Goal: Task Accomplishment & Management: Manage account settings

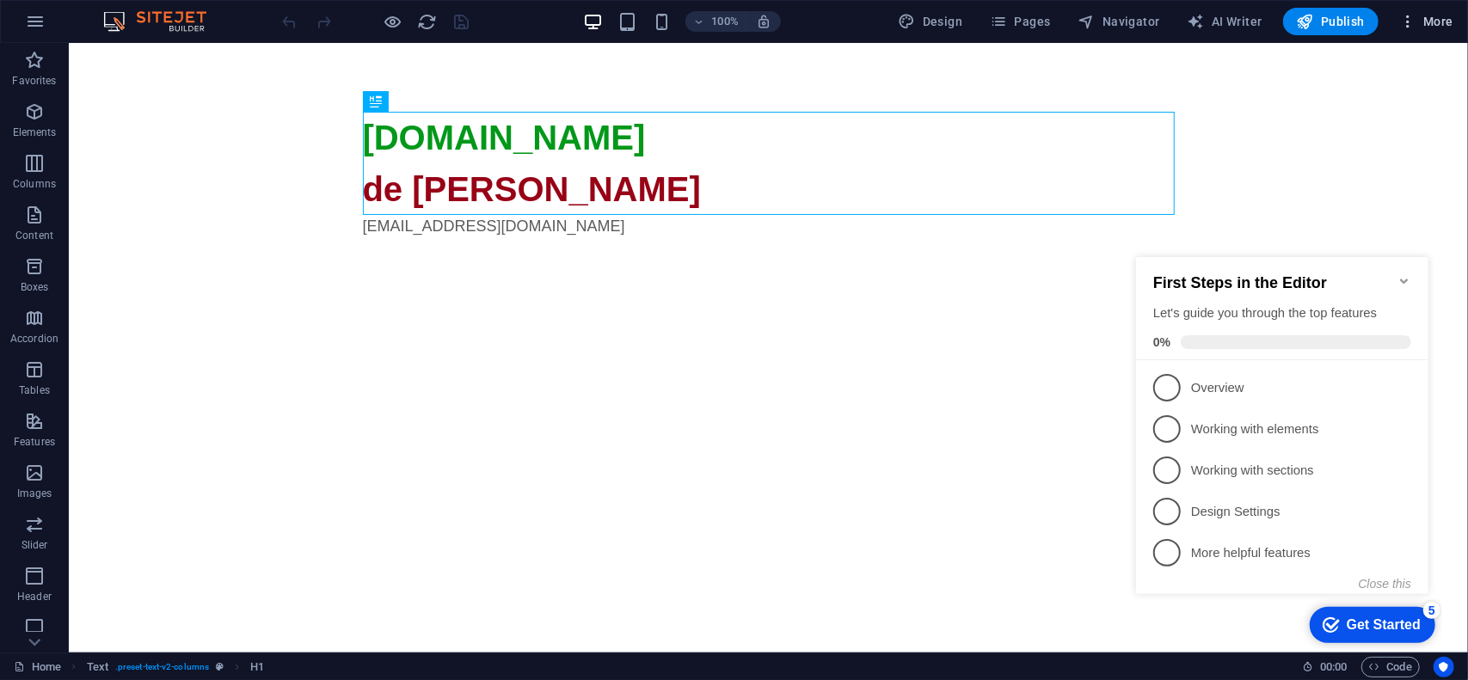
click at [1444, 17] on span "More" at bounding box center [1426, 21] width 54 height 17
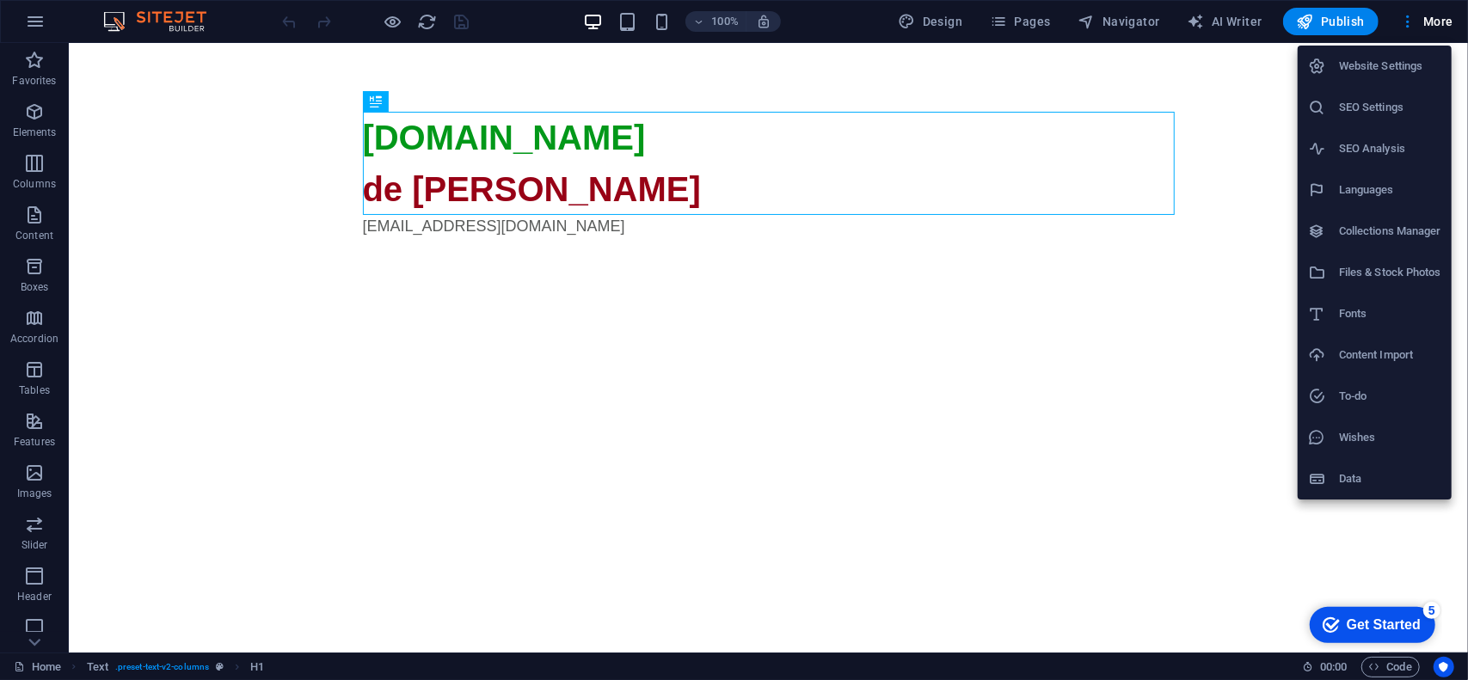
click at [1382, 116] on h6 "SEO Settings" at bounding box center [1390, 107] width 102 height 21
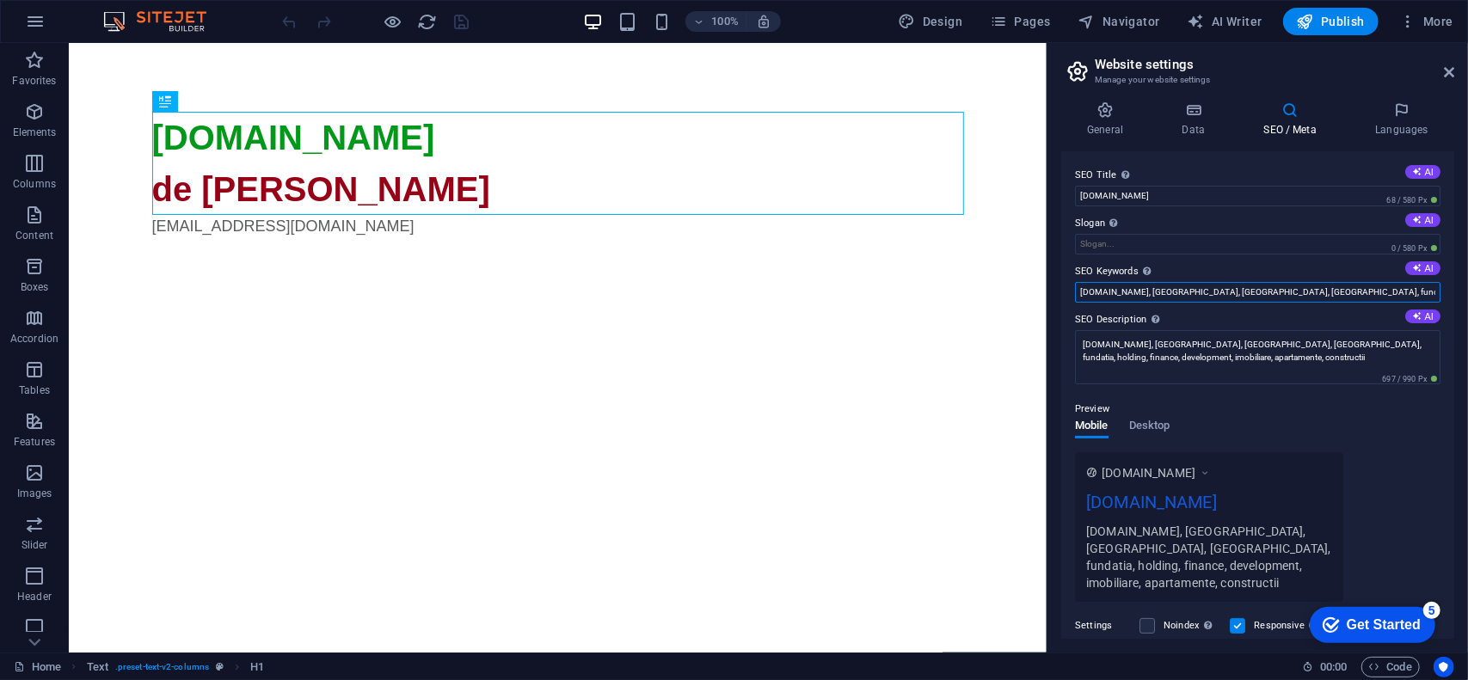
click at [1112, 294] on input "alber.ro, romania, arad, timisoara, fundatia, holding, finance, development, im…" at bounding box center [1257, 292] width 365 height 21
click at [1207, 291] on input "alber.ro, alber, romania, arad, timisoara, fundatia, holding, finance, developm…" at bounding box center [1257, 292] width 365 height 21
type input "alber.ro, alber, romania, arad, timisoara, fundatia, holding, finance, developm…"
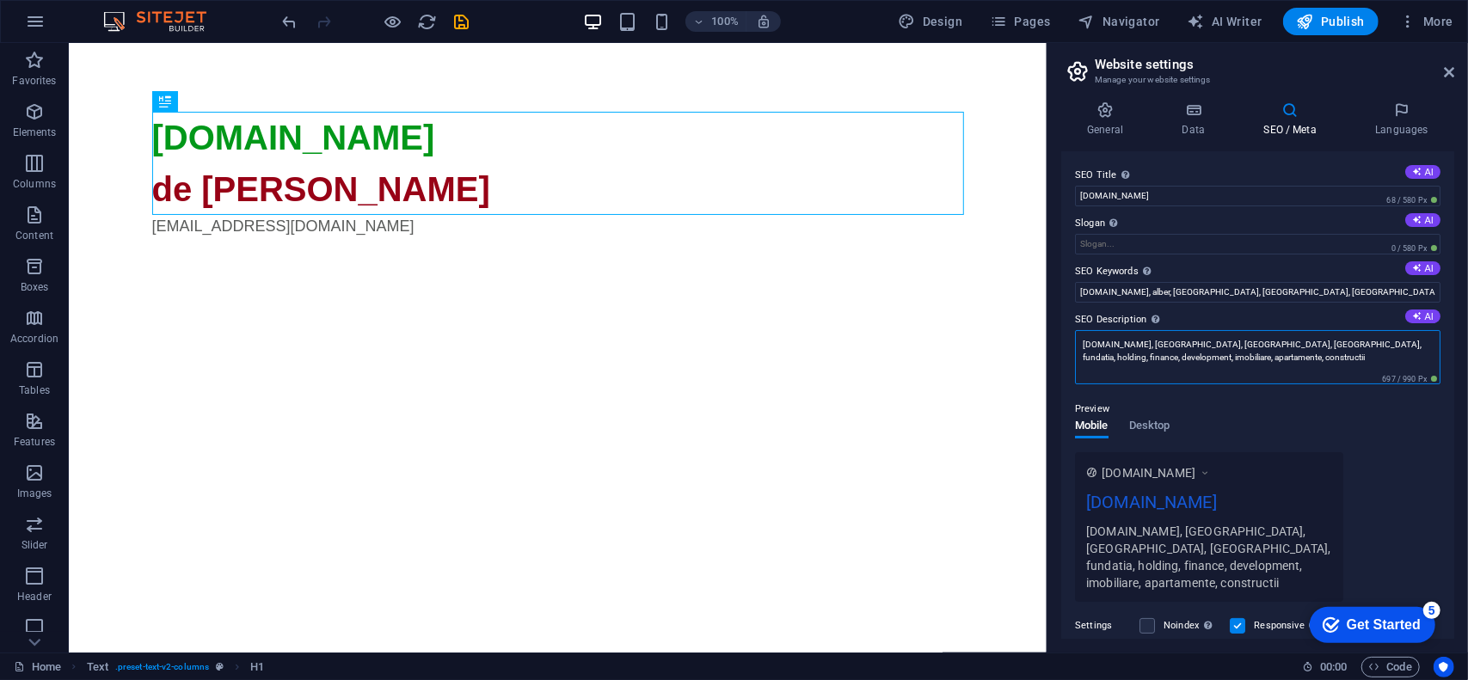
click at [1219, 357] on textarea "alber.ro, romania, arad, timisoara, fundatia, holding, finance, development, im…" at bounding box center [1257, 357] width 365 height 54
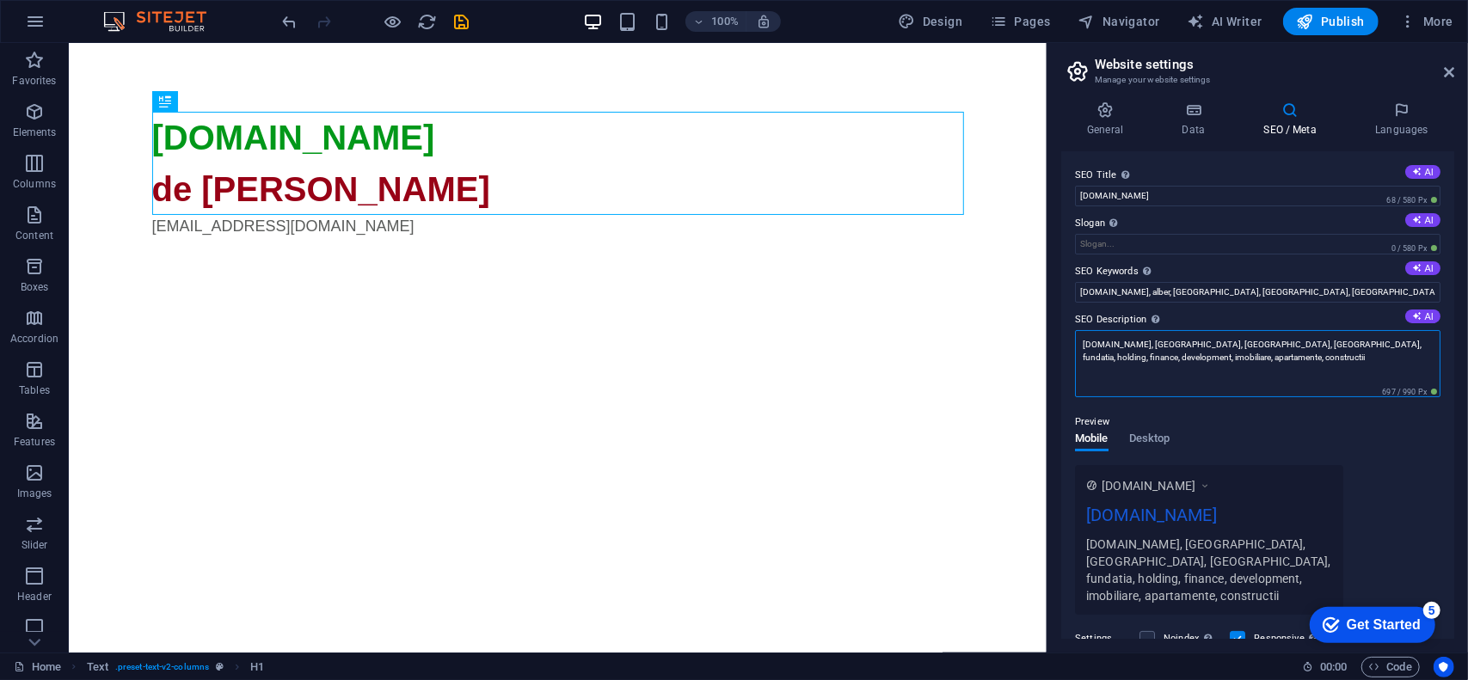
click at [1219, 357] on textarea "alber.ro, romania, arad, timisoara, fundatia, holding, finance, development, im…" at bounding box center [1257, 363] width 365 height 67
paste textarea "alber,"
type textarea "alber.ro, alber, romania, arad, timisoara, fundatia, holding, finance, developm…"
click at [1337, 18] on span "Publish" at bounding box center [1331, 21] width 68 height 17
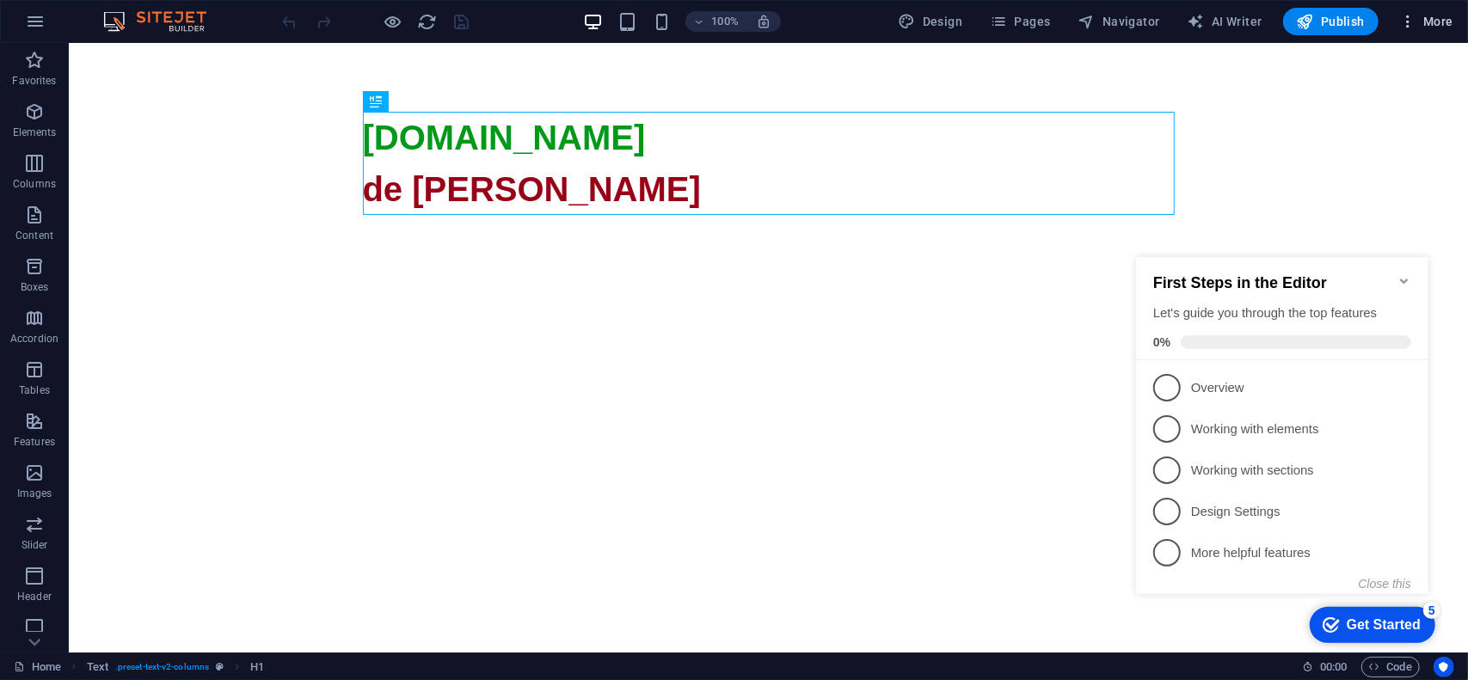
click at [1446, 34] on button "More" at bounding box center [1426, 22] width 68 height 28
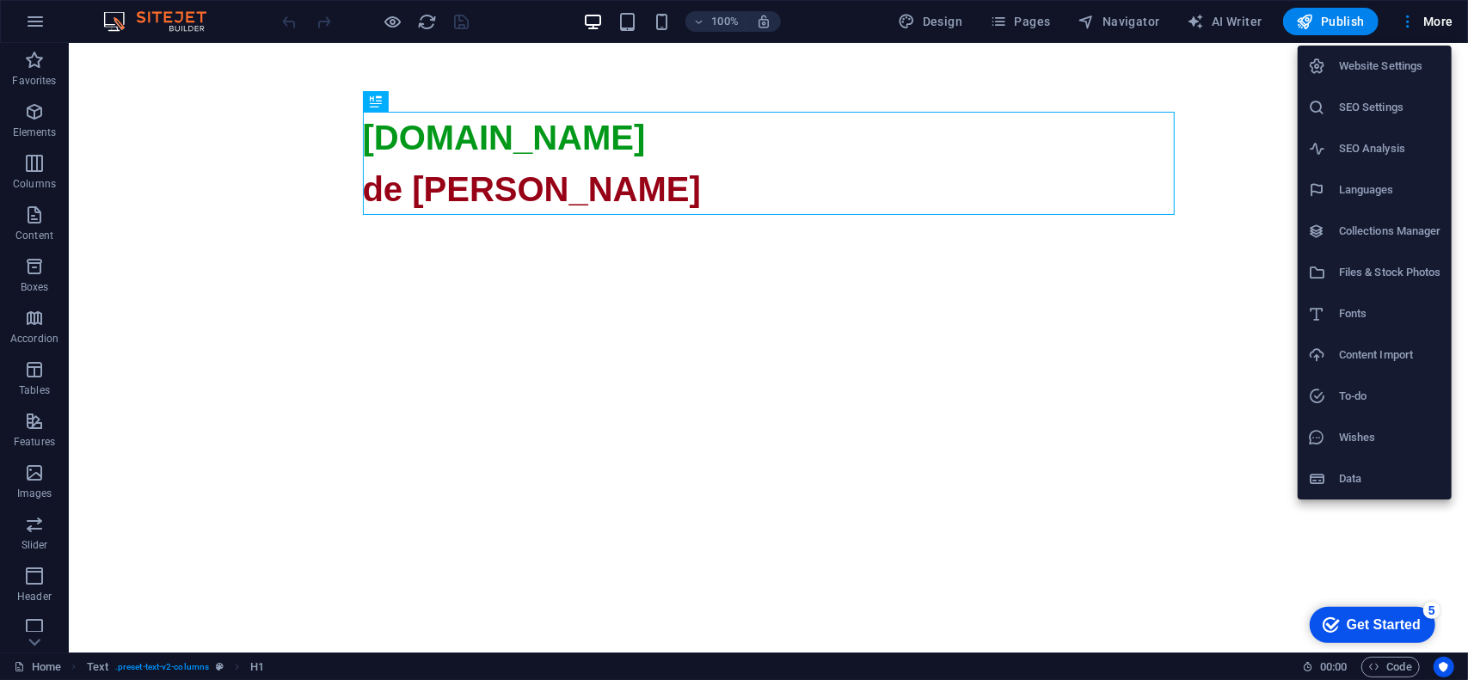
click at [1388, 98] on h6 "SEO Settings" at bounding box center [1390, 107] width 102 height 21
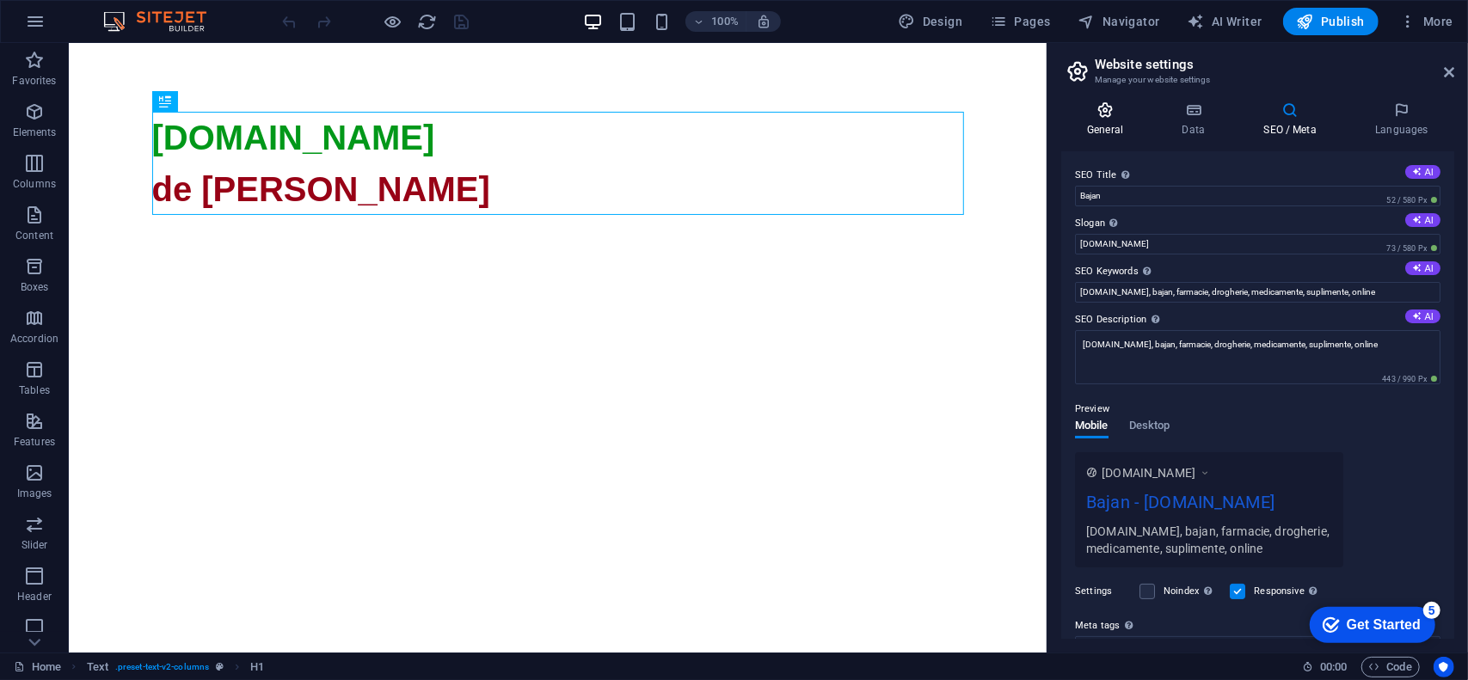
click at [1113, 113] on icon at bounding box center [1105, 109] width 88 height 17
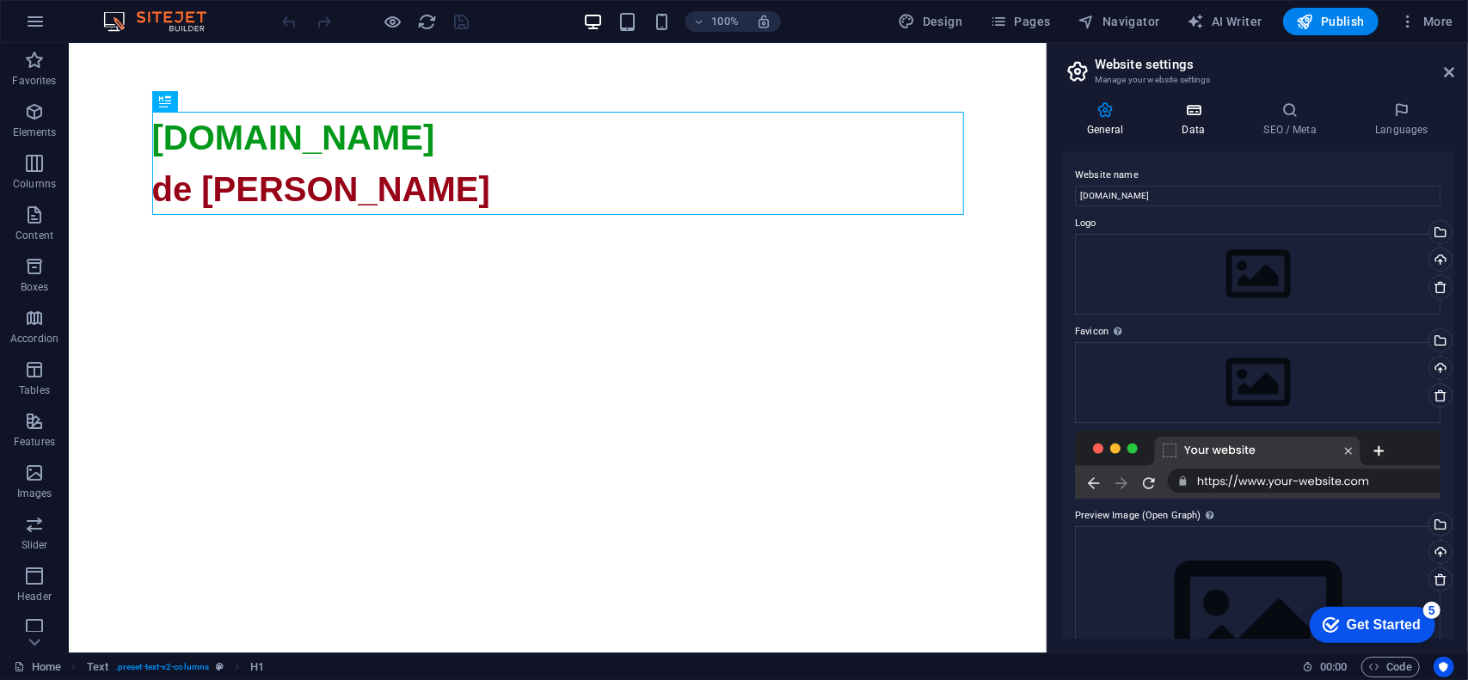
click at [1187, 122] on h4 "Data" at bounding box center [1197, 119] width 82 height 36
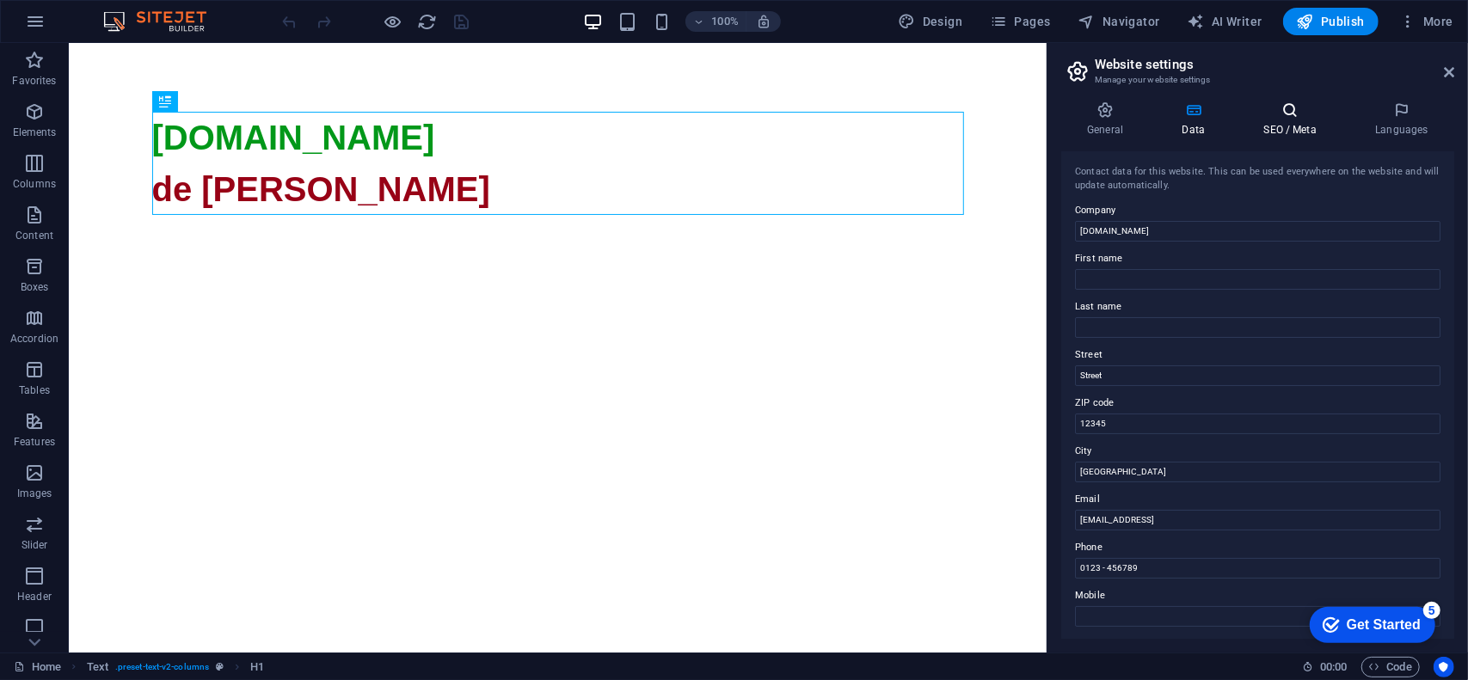
click at [1301, 106] on icon at bounding box center [1289, 109] width 105 height 17
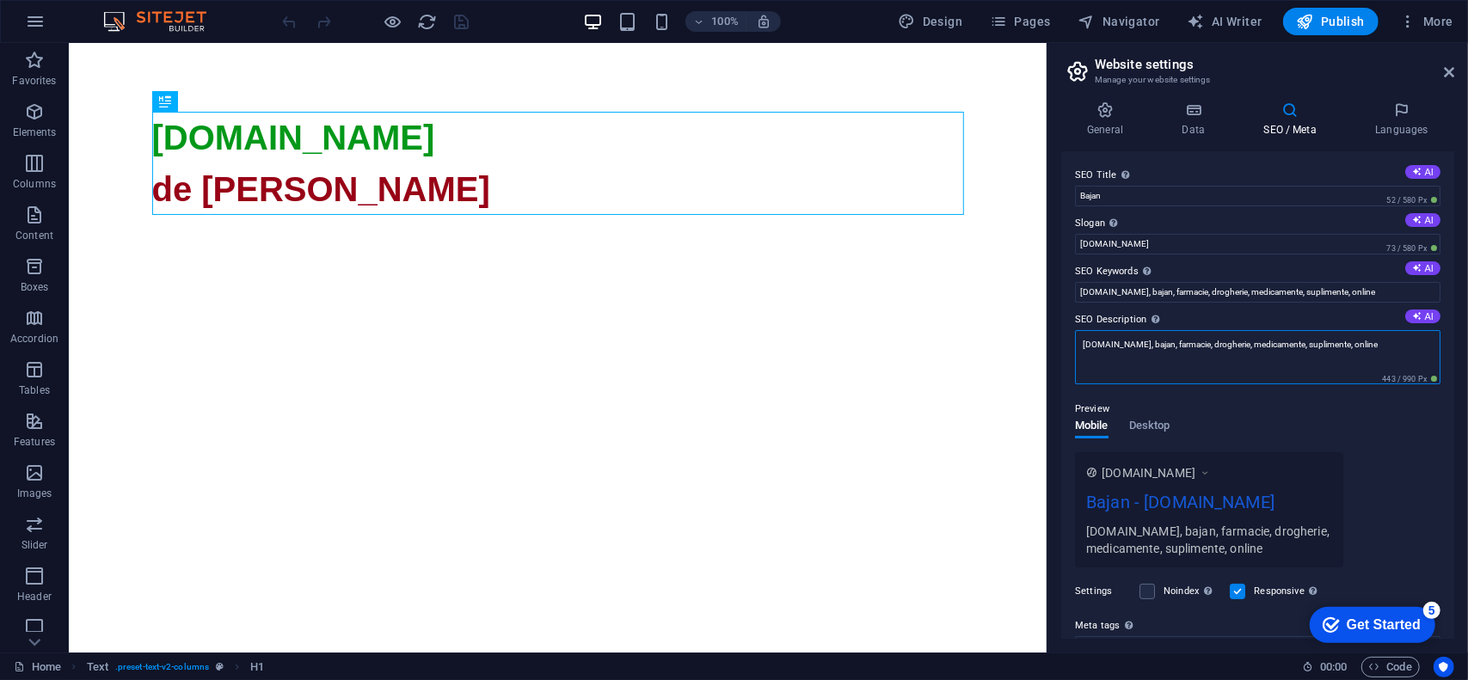
click at [1233, 343] on textarea "bajan.ro, bajan, farmacie, drogherie, medicamente, suplimente, online" at bounding box center [1257, 357] width 365 height 54
click at [1346, 20] on span "Publish" at bounding box center [1331, 21] width 68 height 17
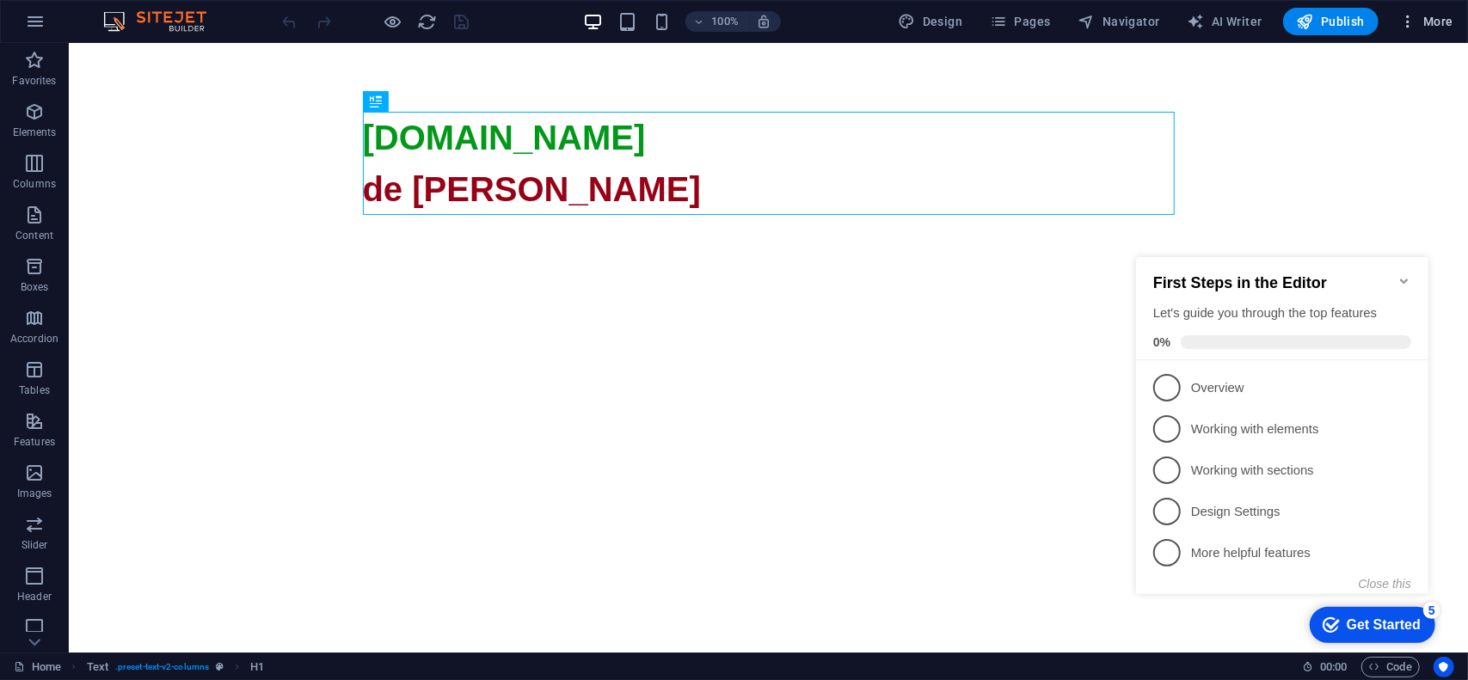
click at [1436, 27] on span "More" at bounding box center [1426, 21] width 54 height 17
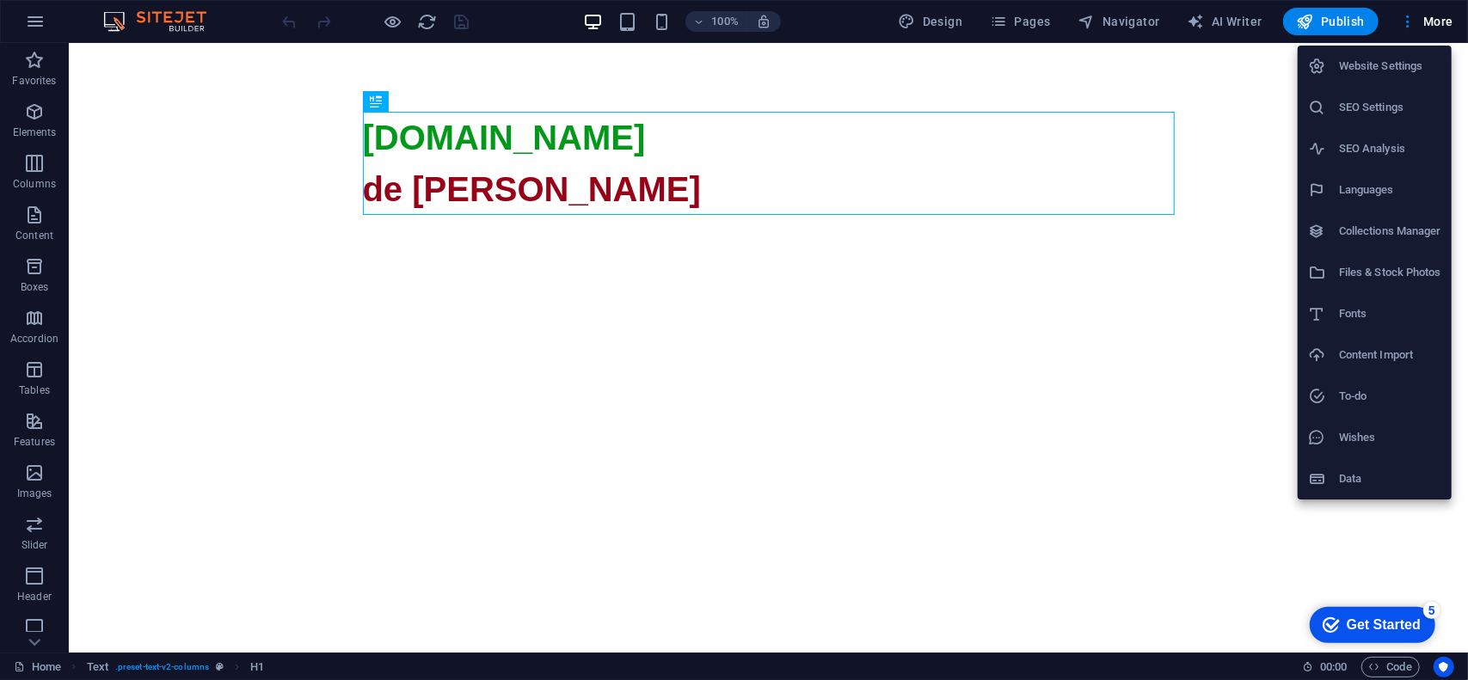
click at [1389, 106] on h6 "SEO Settings" at bounding box center [1390, 107] width 102 height 21
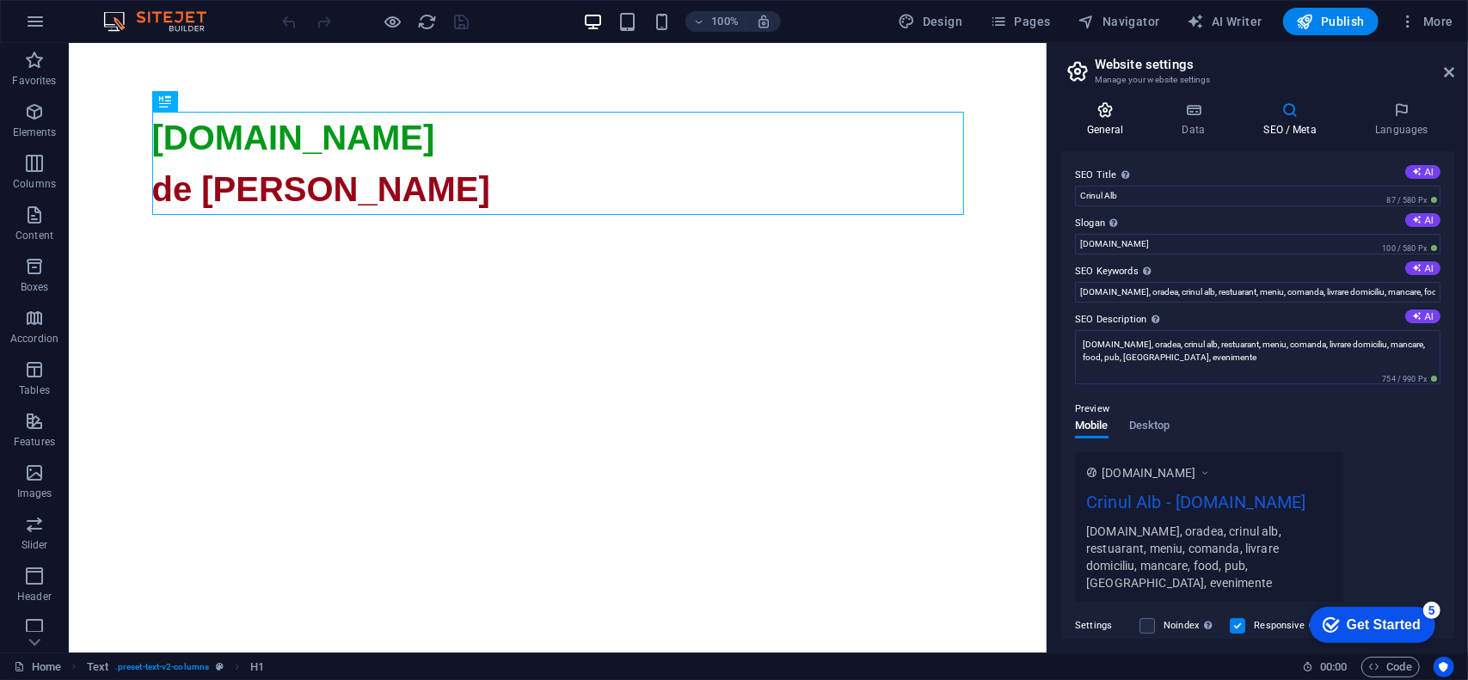
click at [1109, 113] on icon at bounding box center [1105, 109] width 88 height 17
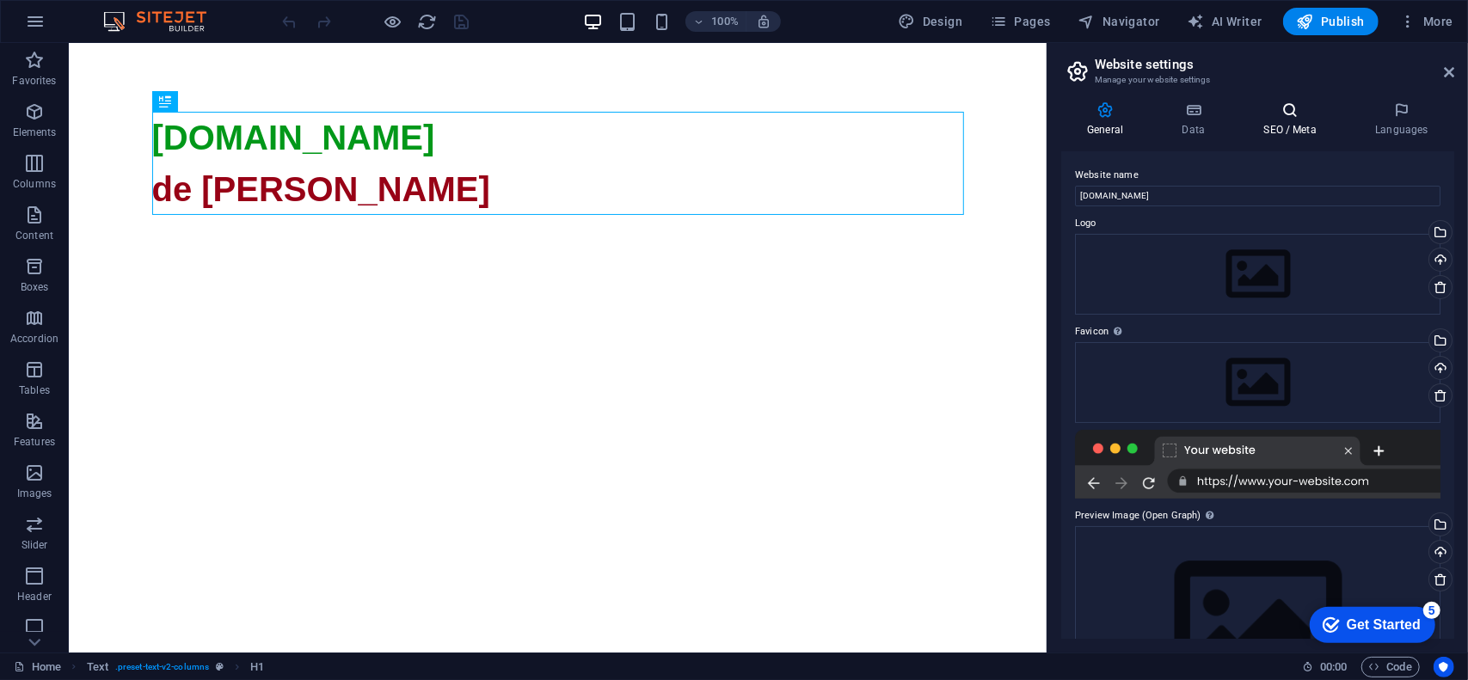
click at [1295, 123] on h4 "SEO / Meta" at bounding box center [1293, 119] width 112 height 36
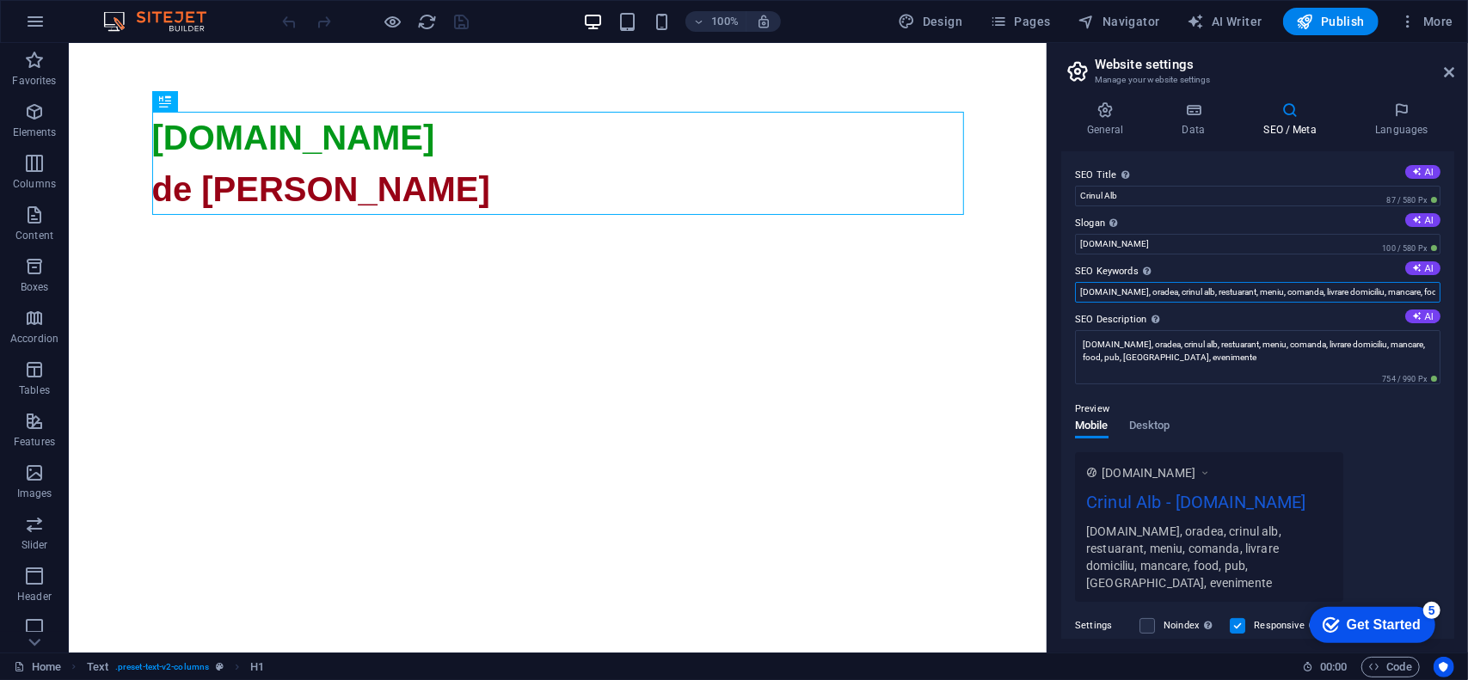
click at [1220, 290] on input "[DOMAIN_NAME], oradea, crinul alb, restuarant, meniu, comanda, livrare domicili…" at bounding box center [1257, 292] width 365 height 21
click at [1215, 291] on input "[DOMAIN_NAME], oradea, crinul alb, restuarant, meniu, comanda, livrare domicili…" at bounding box center [1257, 292] width 365 height 21
click at [1214, 291] on input "crinulalb.ro, oradea, crinul alb, restaurant, meniu, comanda, livrare domiciliu…" at bounding box center [1257, 292] width 365 height 21
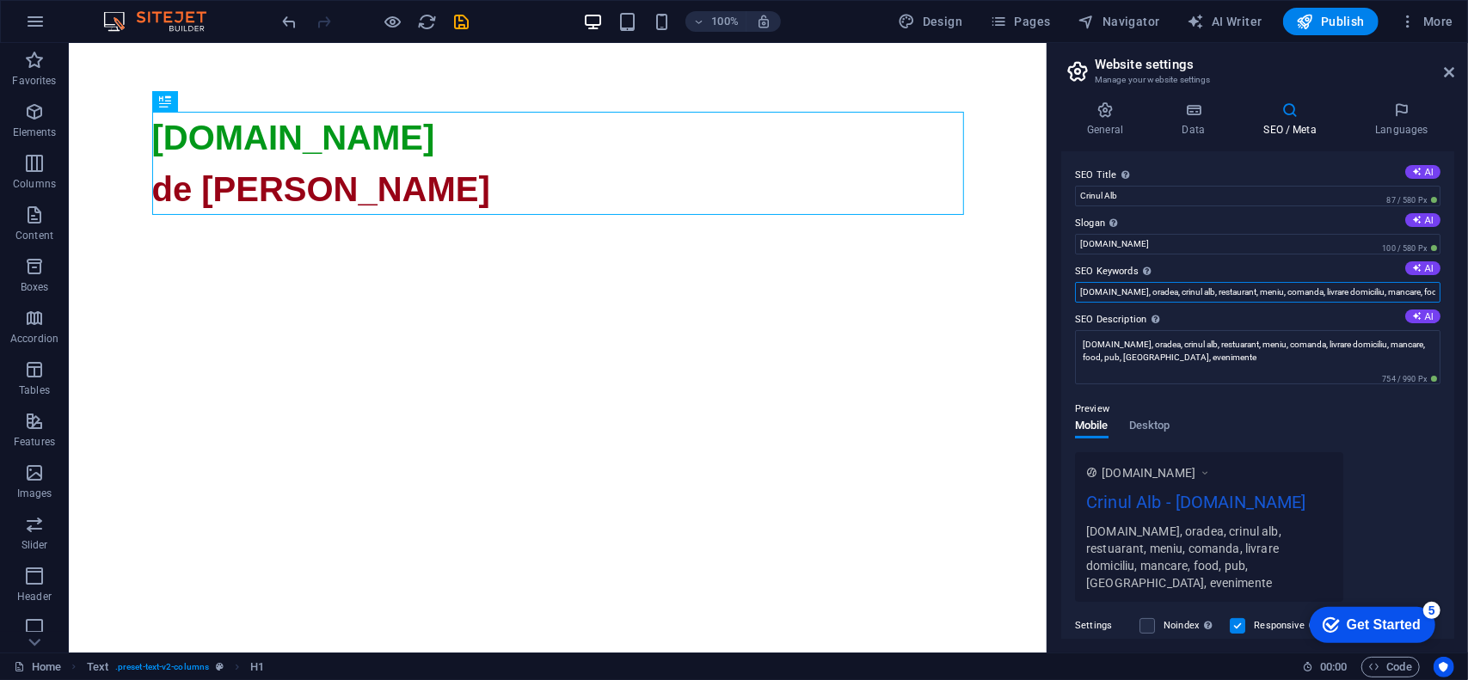
click at [1214, 291] on input "crinulalb.ro, oradea, crinul alb, restaurant, meniu, comanda, livrare domiciliu…" at bounding box center [1257, 292] width 365 height 21
type input "crinulalb.ro, oradea, crinul alb, restaurant, meniu, comanda, livrare domiciliu…"
click at [1222, 346] on textarea "crinulalb.ro, oradea, crinul alb, restuarant, meniu, comanda, livrare domiciliu…" at bounding box center [1257, 357] width 365 height 54
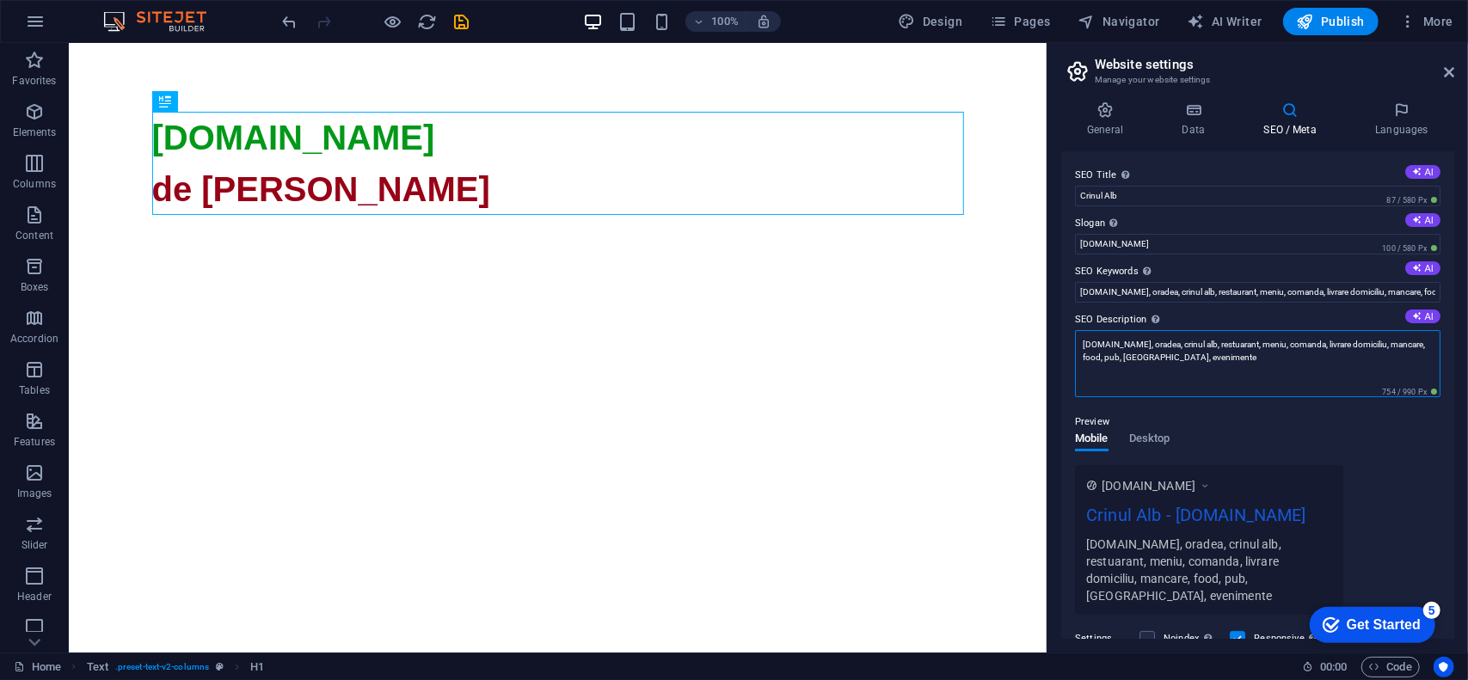
click at [1222, 346] on textarea "crinulalb.ro, oradea, crinul alb, restuarant, meniu, comanda, livrare domiciliu…" at bounding box center [1257, 363] width 365 height 67
paste textarea "au"
type textarea "crinulalb.ro, oradea, crinul alb, restaurant, meniu, comanda, livrare domiciliu…"
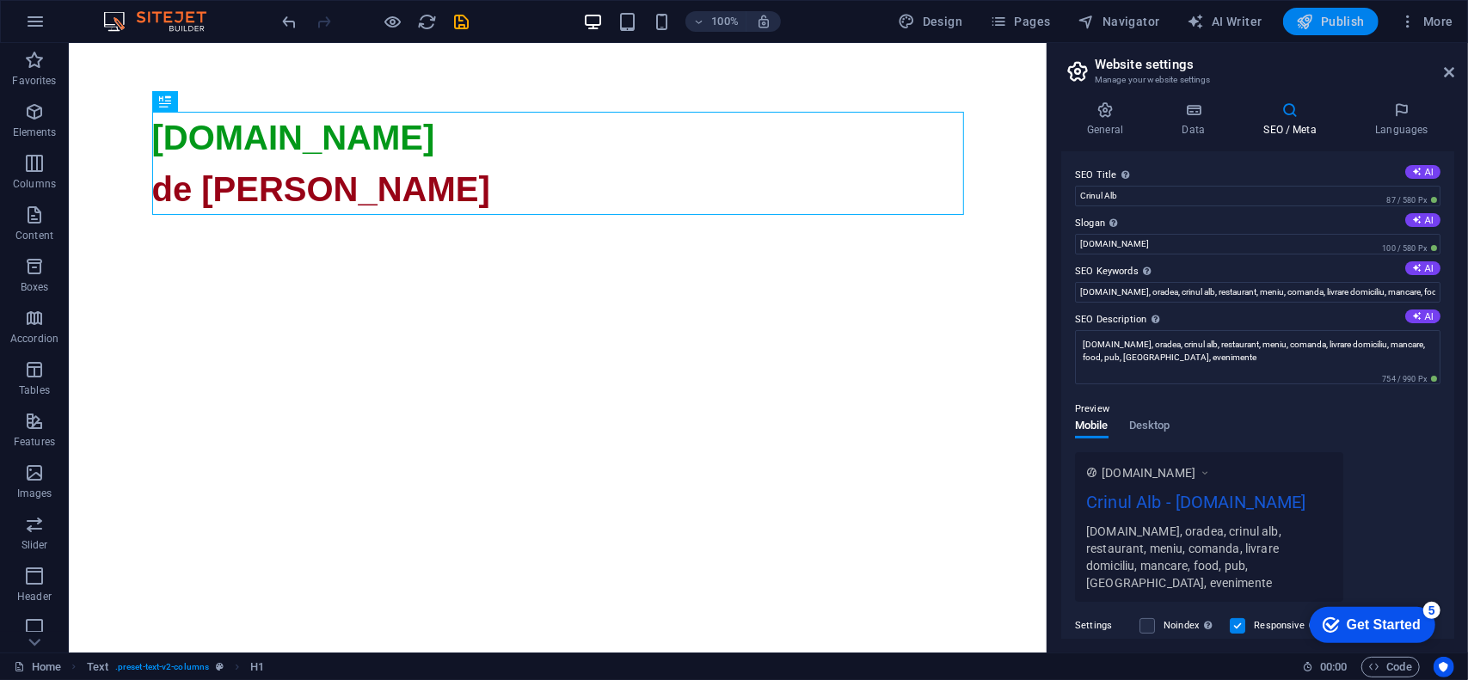
click at [1334, 25] on span "Publish" at bounding box center [1331, 21] width 68 height 17
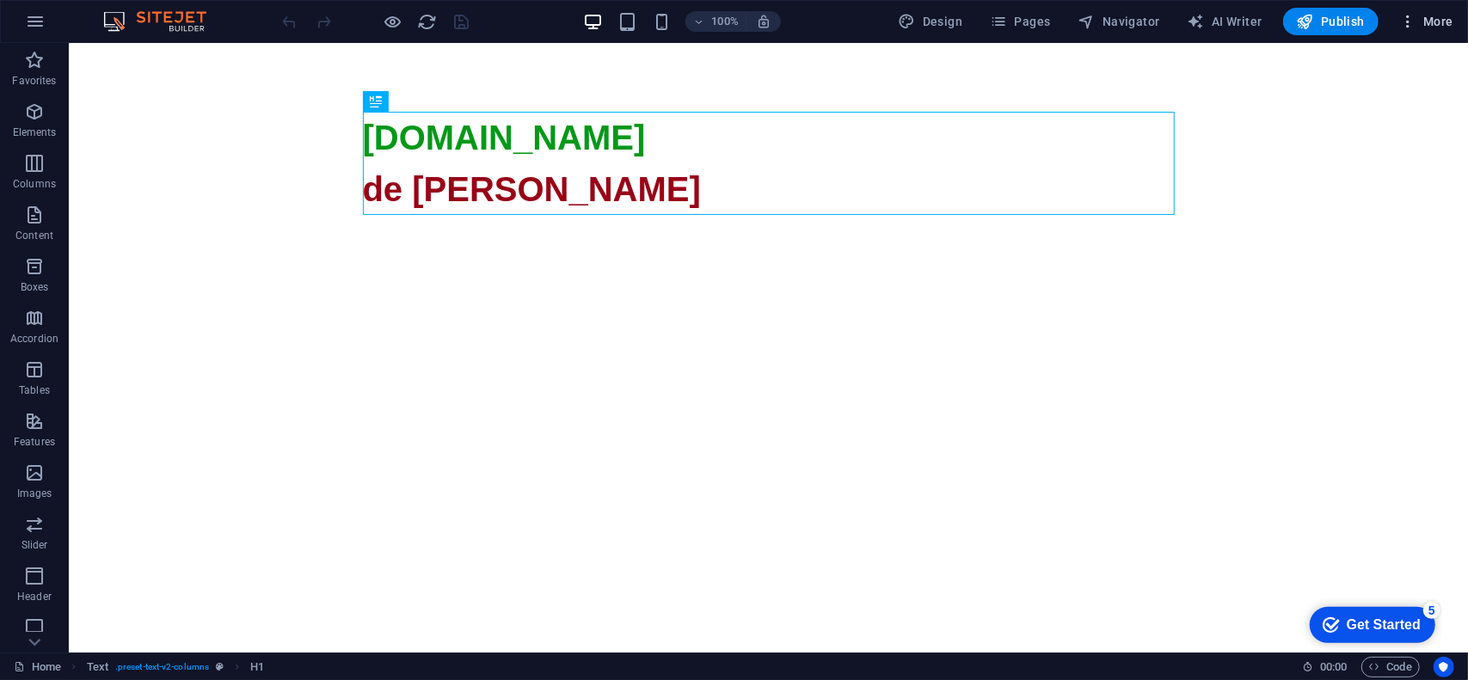
click at [1415, 18] on icon "button" at bounding box center [1407, 21] width 17 height 17
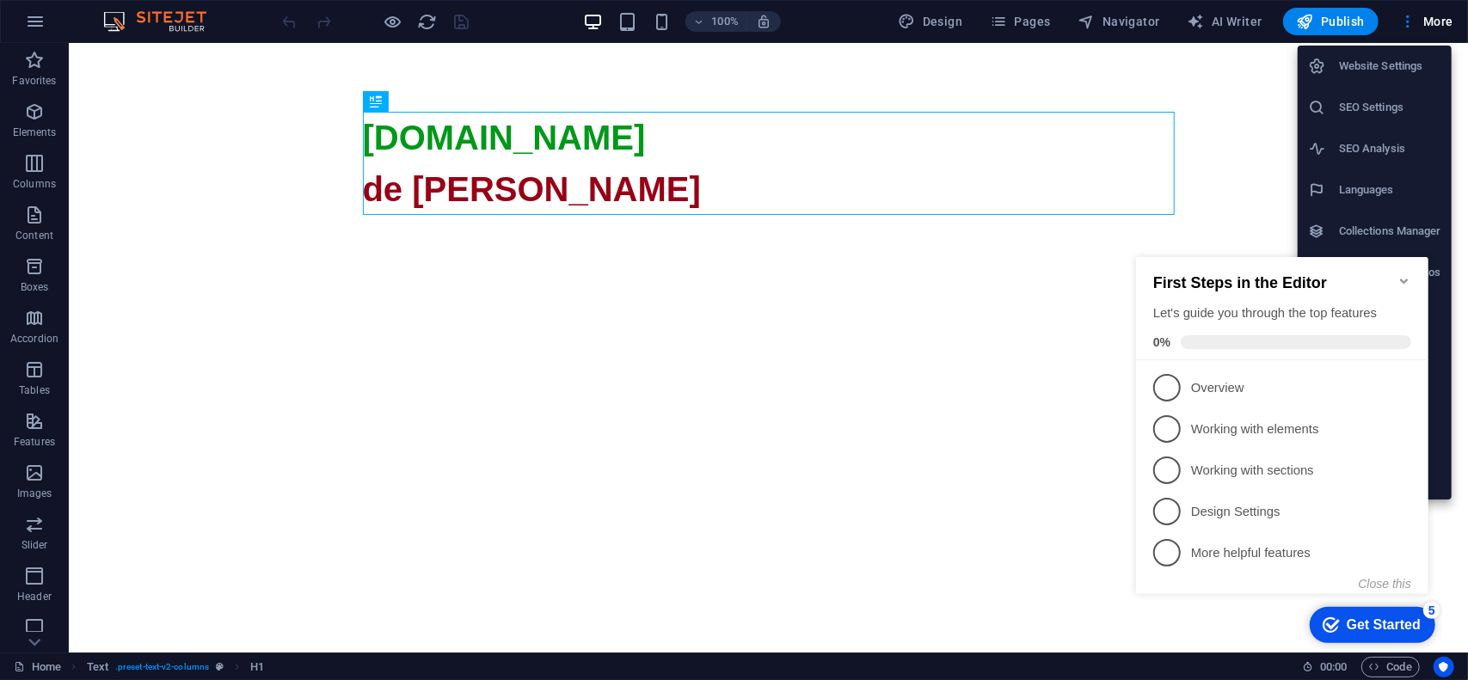
click at [1401, 273] on icon "Minimize checklist" at bounding box center [1403, 280] width 14 height 14
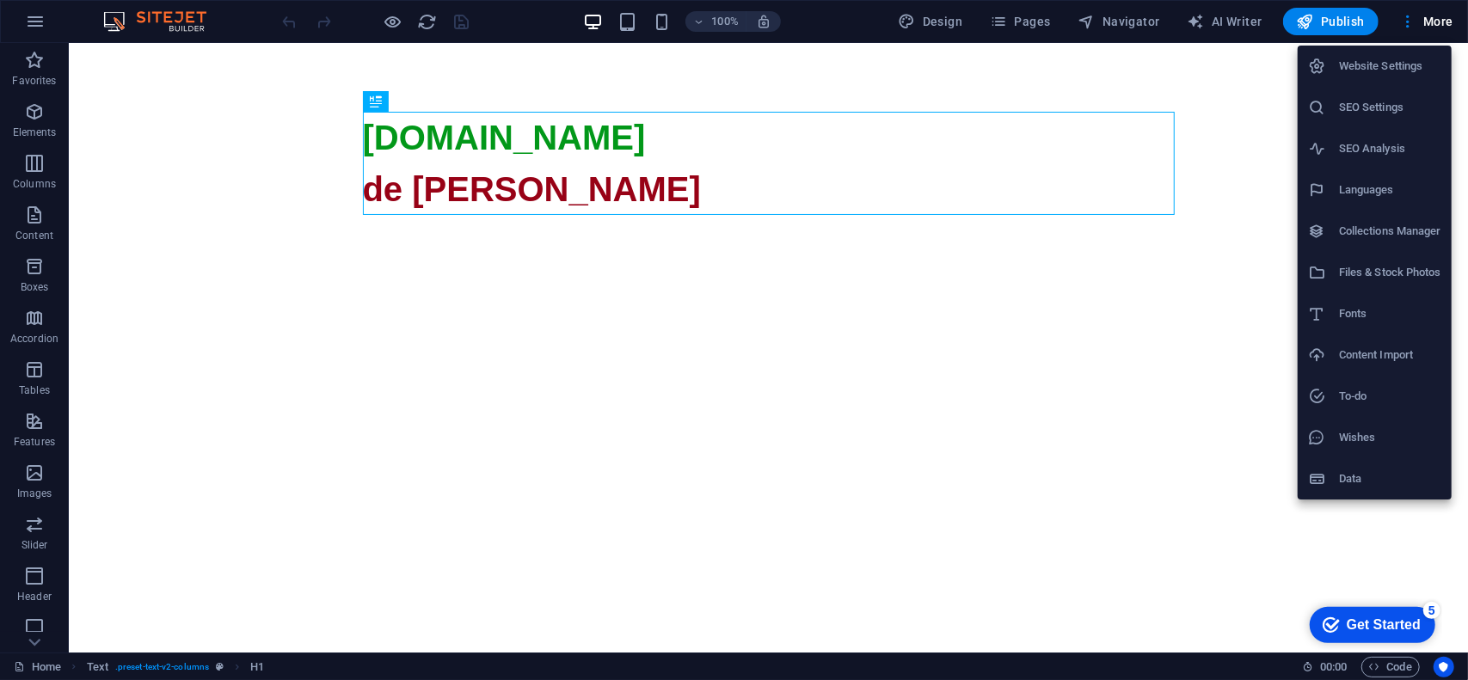
click at [1384, 111] on h6 "SEO Settings" at bounding box center [1390, 107] width 102 height 21
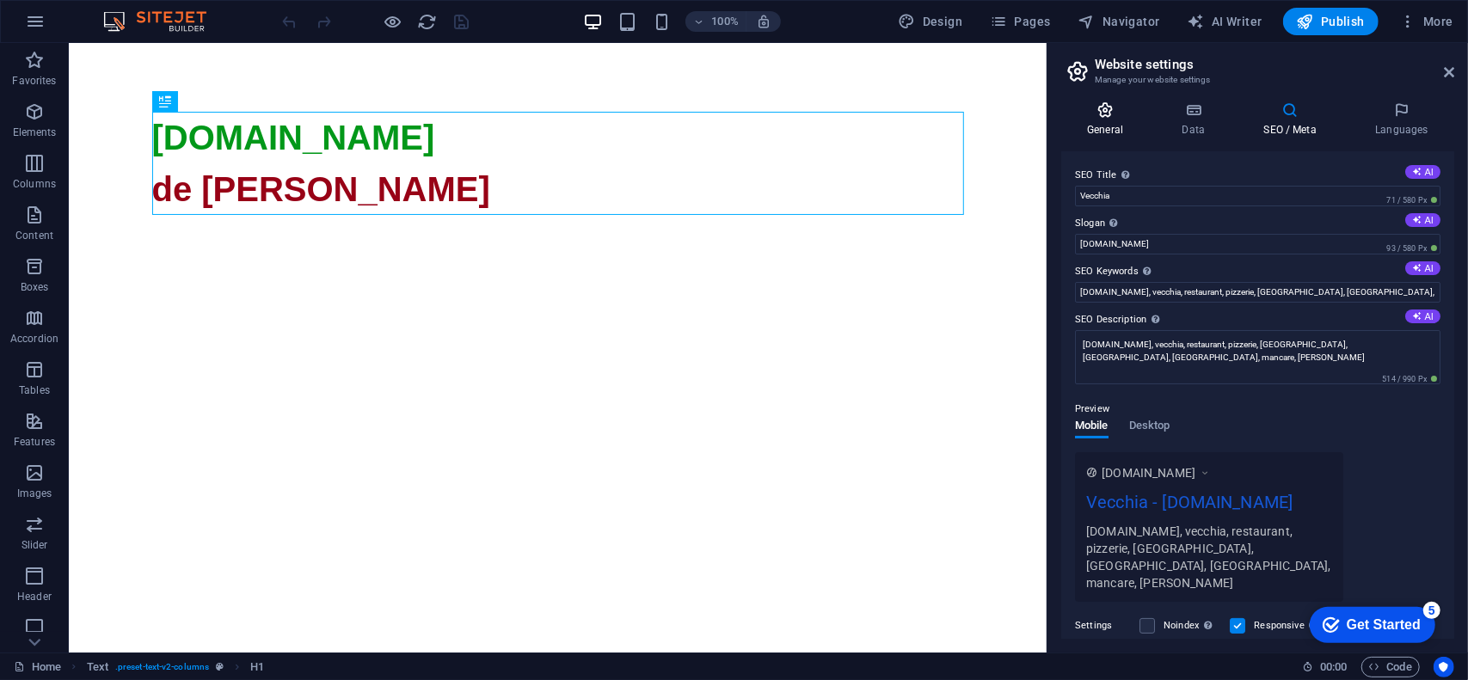
click at [1120, 117] on icon at bounding box center [1105, 109] width 88 height 17
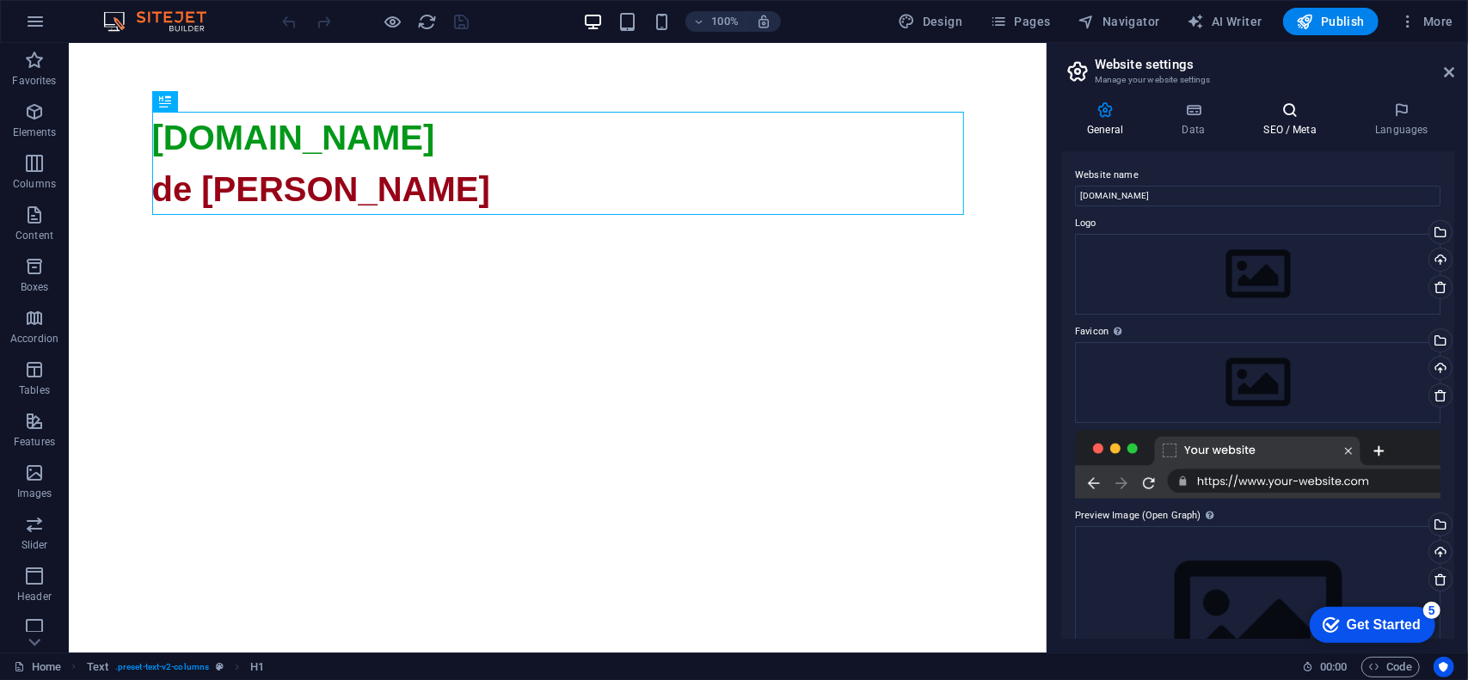
click at [1279, 128] on h4 "SEO / Meta" at bounding box center [1293, 119] width 112 height 36
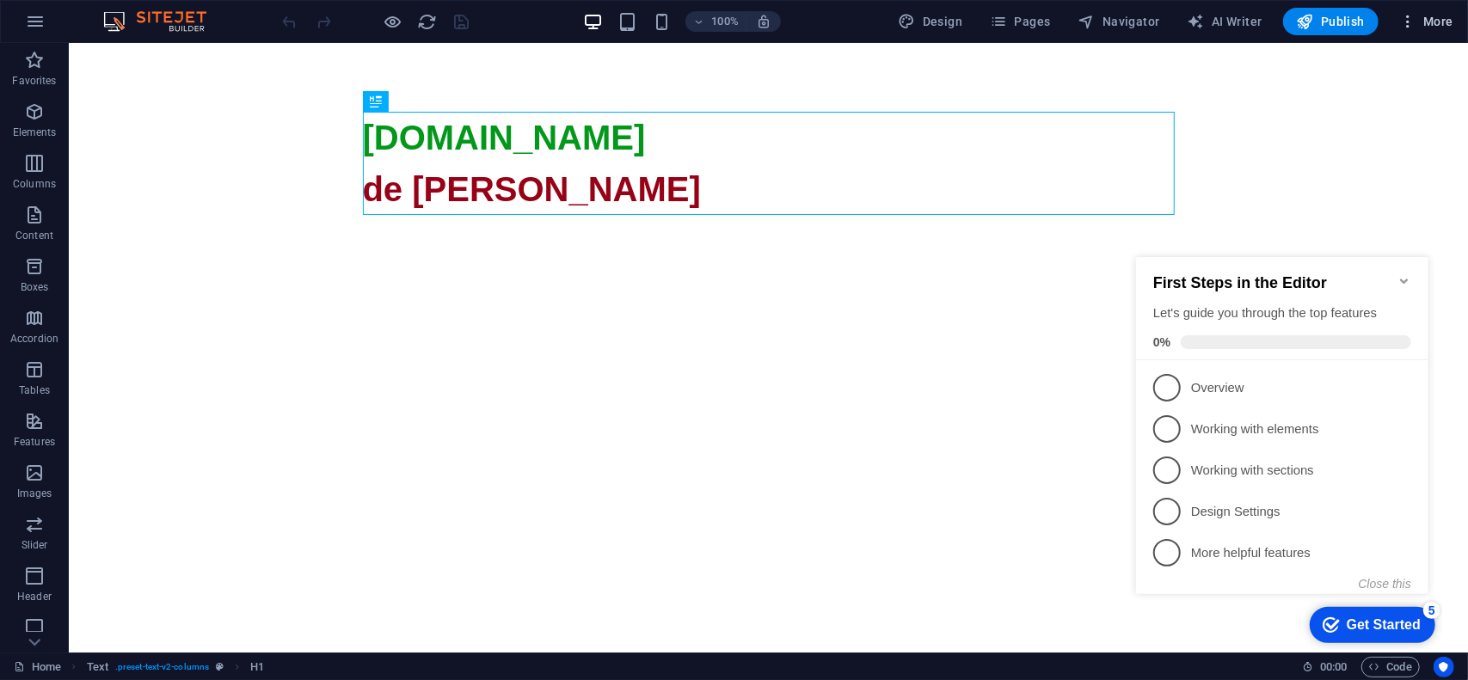
click at [1432, 20] on span "More" at bounding box center [1426, 21] width 54 height 17
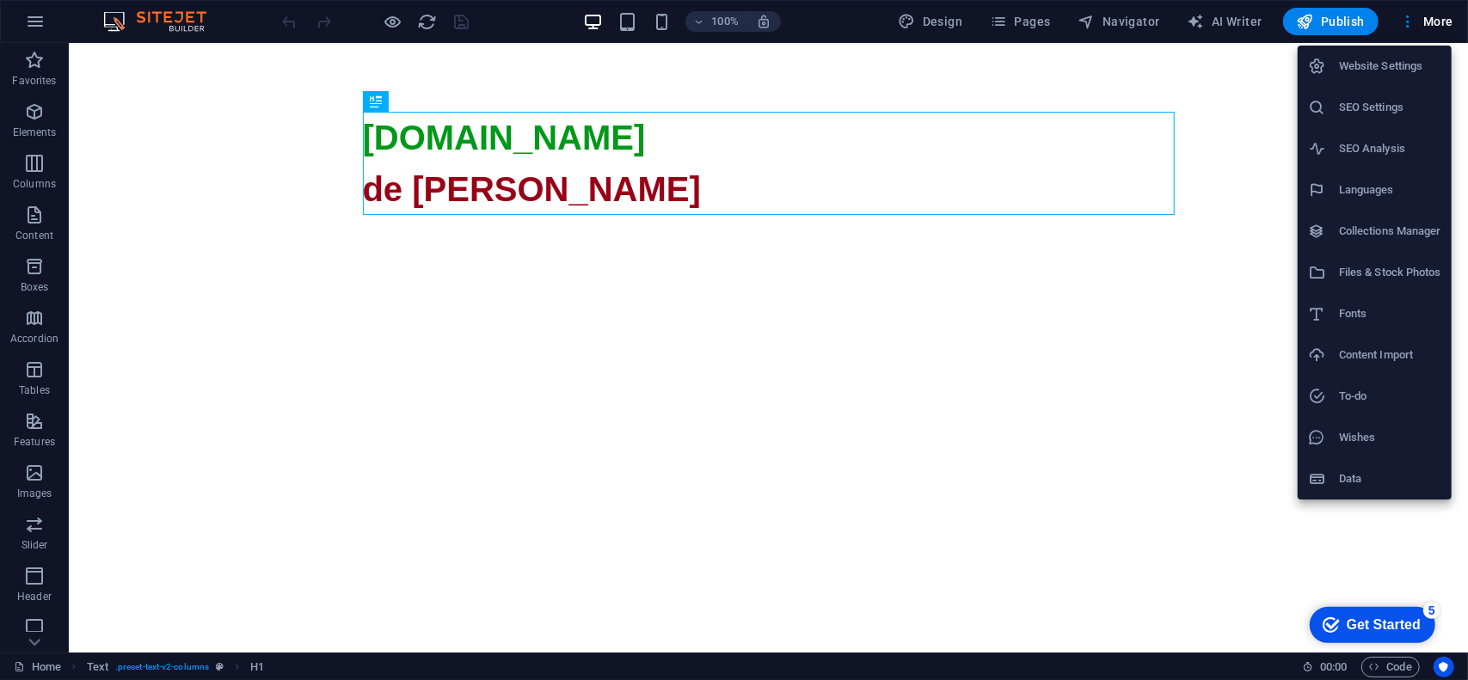
click at [1364, 107] on h6 "SEO Settings" at bounding box center [1390, 107] width 102 height 21
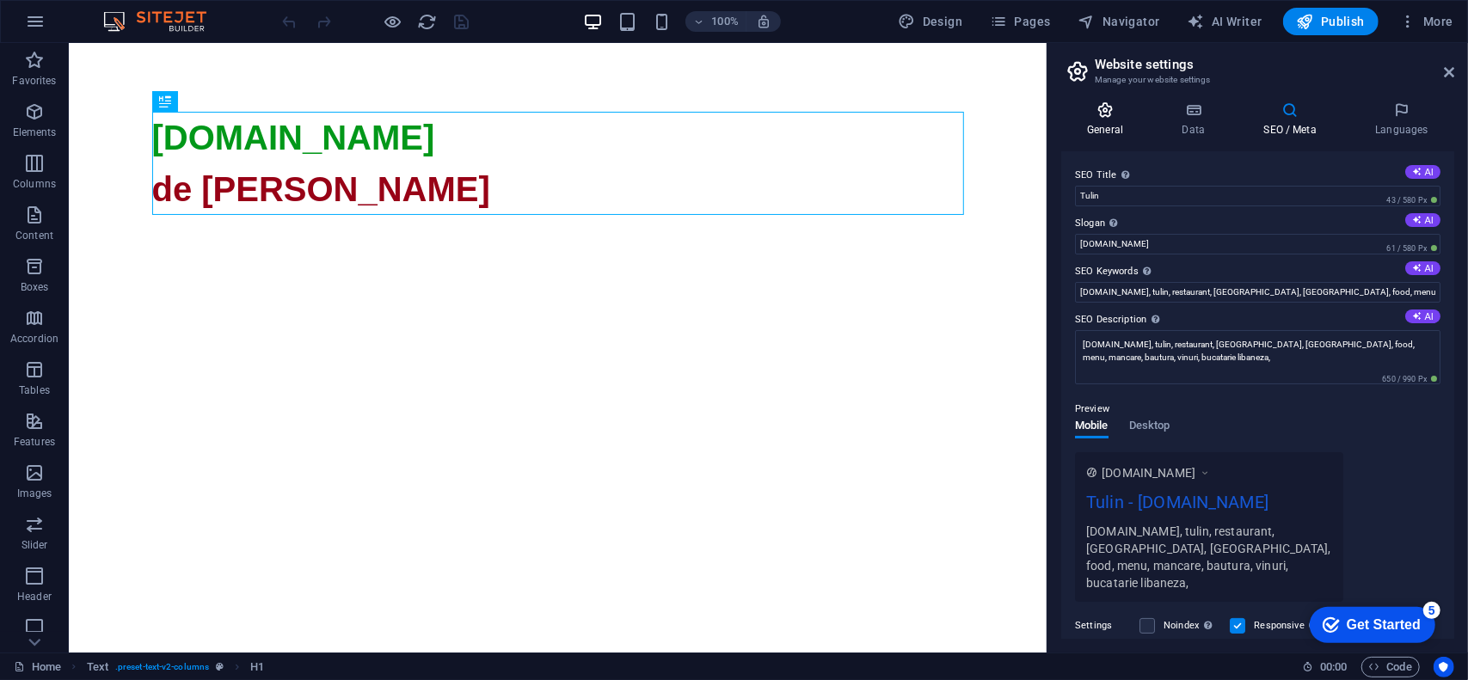
click at [1123, 106] on icon at bounding box center [1105, 109] width 88 height 17
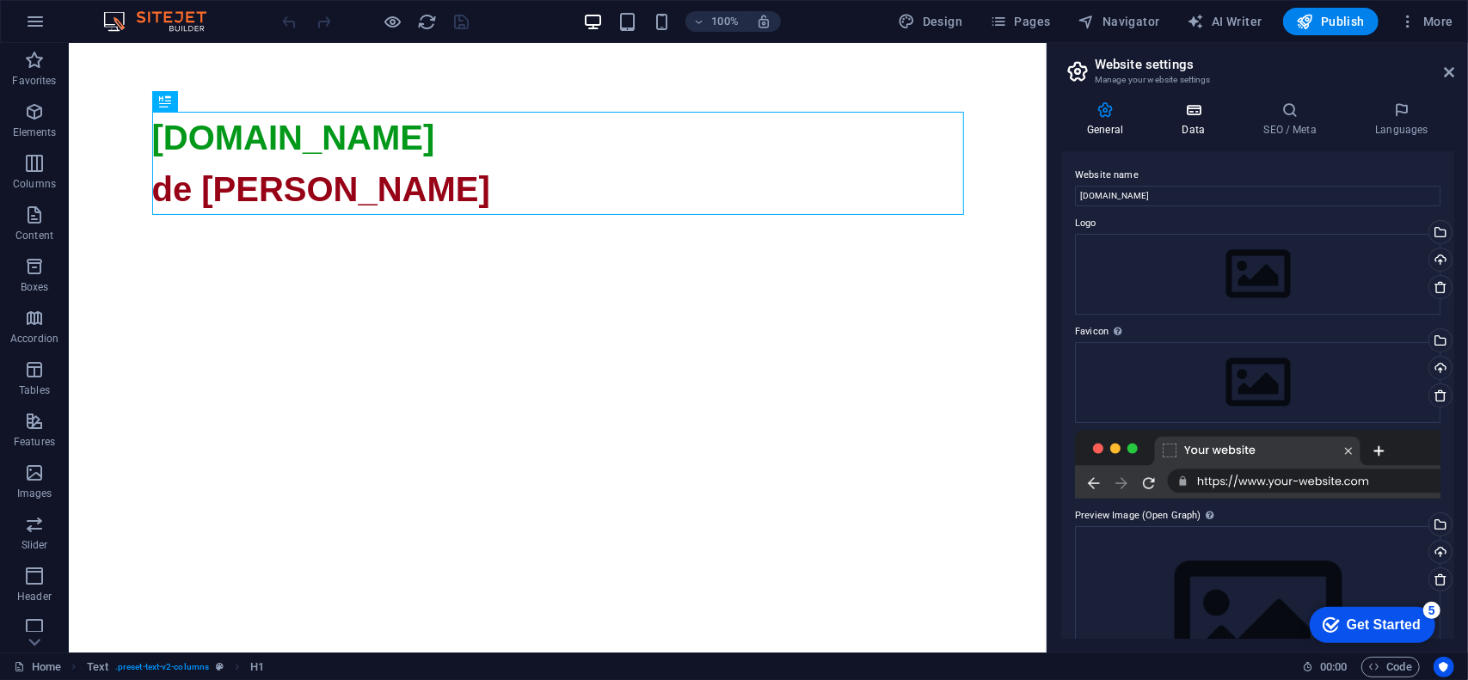
click at [1209, 120] on h4 "Data" at bounding box center [1197, 119] width 82 height 36
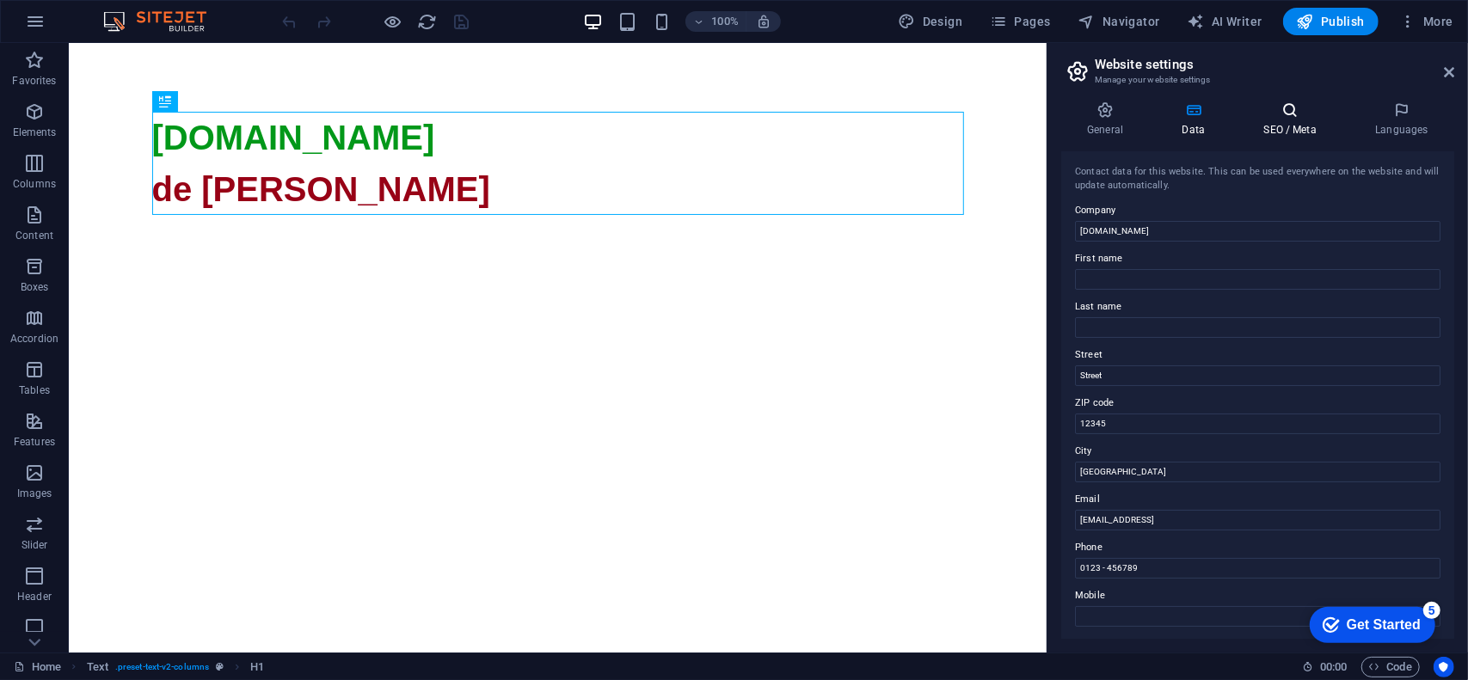
click at [1272, 116] on icon at bounding box center [1289, 109] width 105 height 17
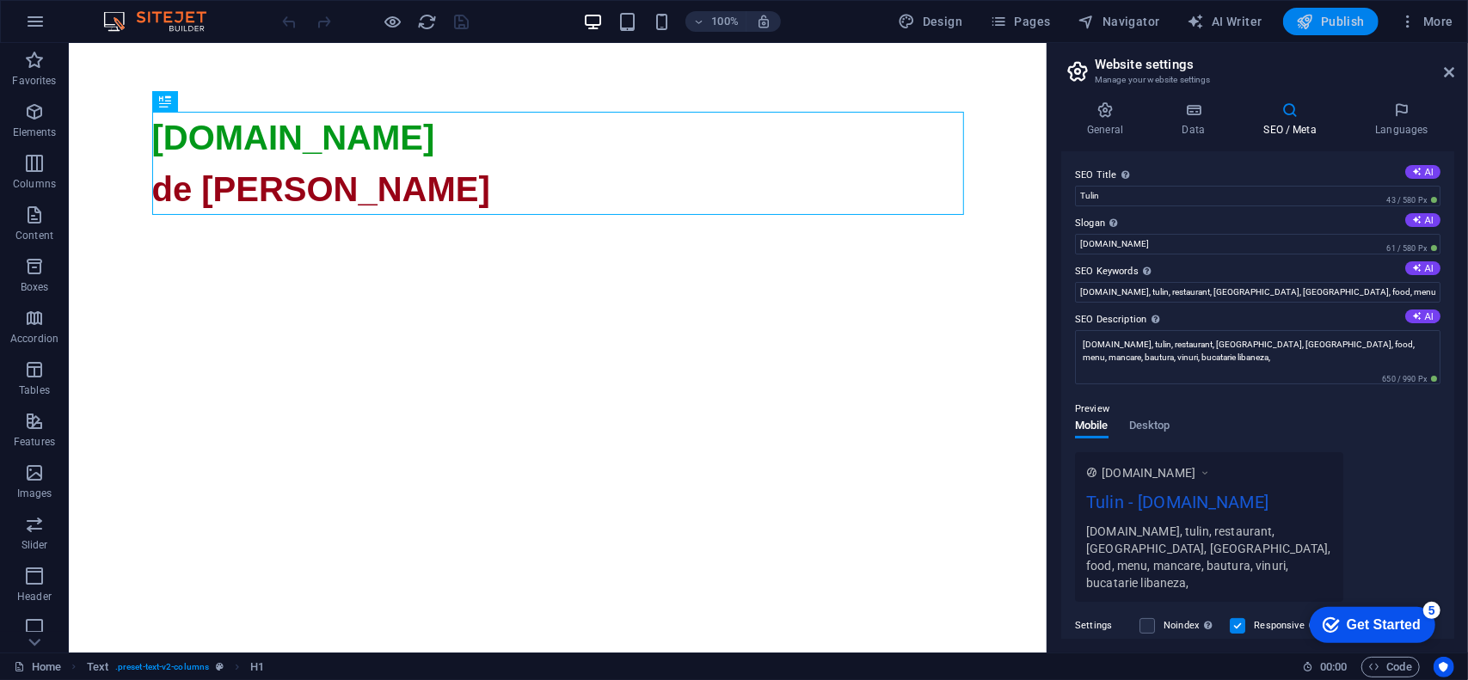
click at [1333, 21] on span "Publish" at bounding box center [1331, 21] width 68 height 17
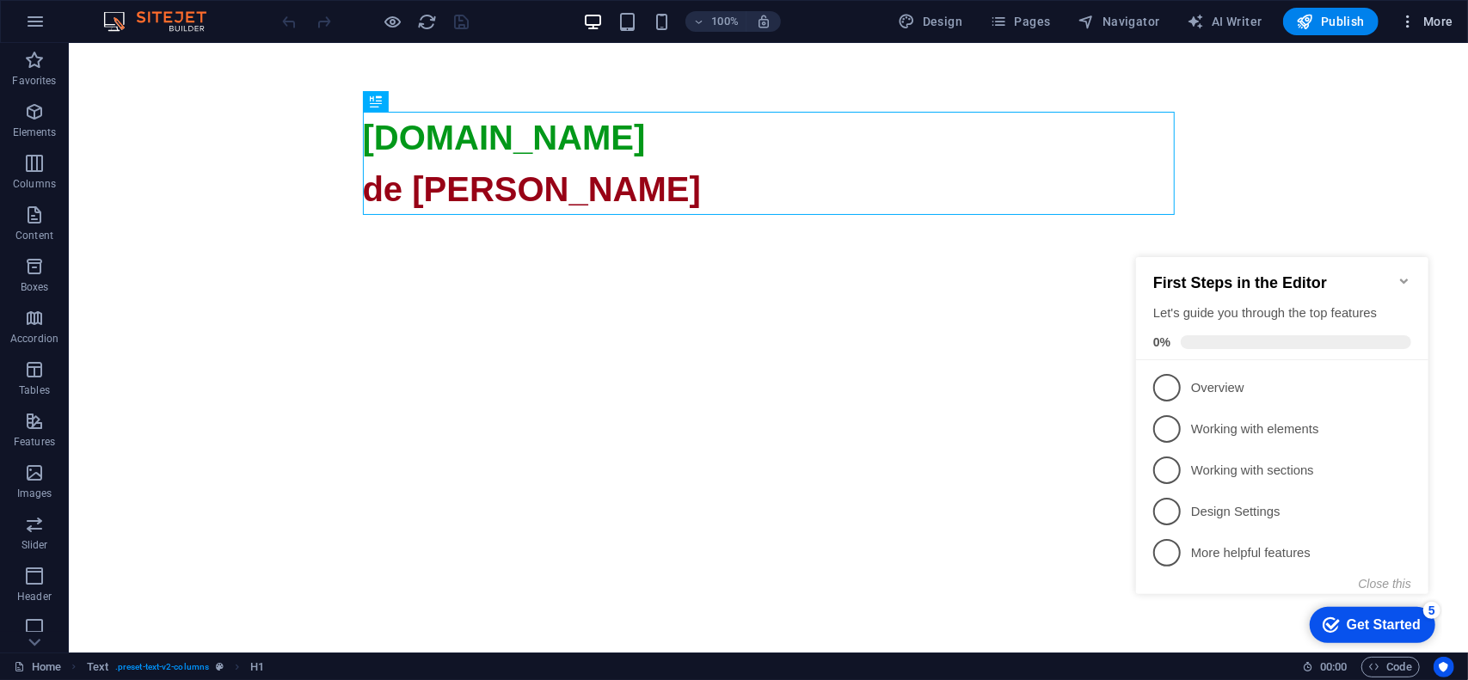
click at [1438, 26] on span "More" at bounding box center [1426, 21] width 54 height 17
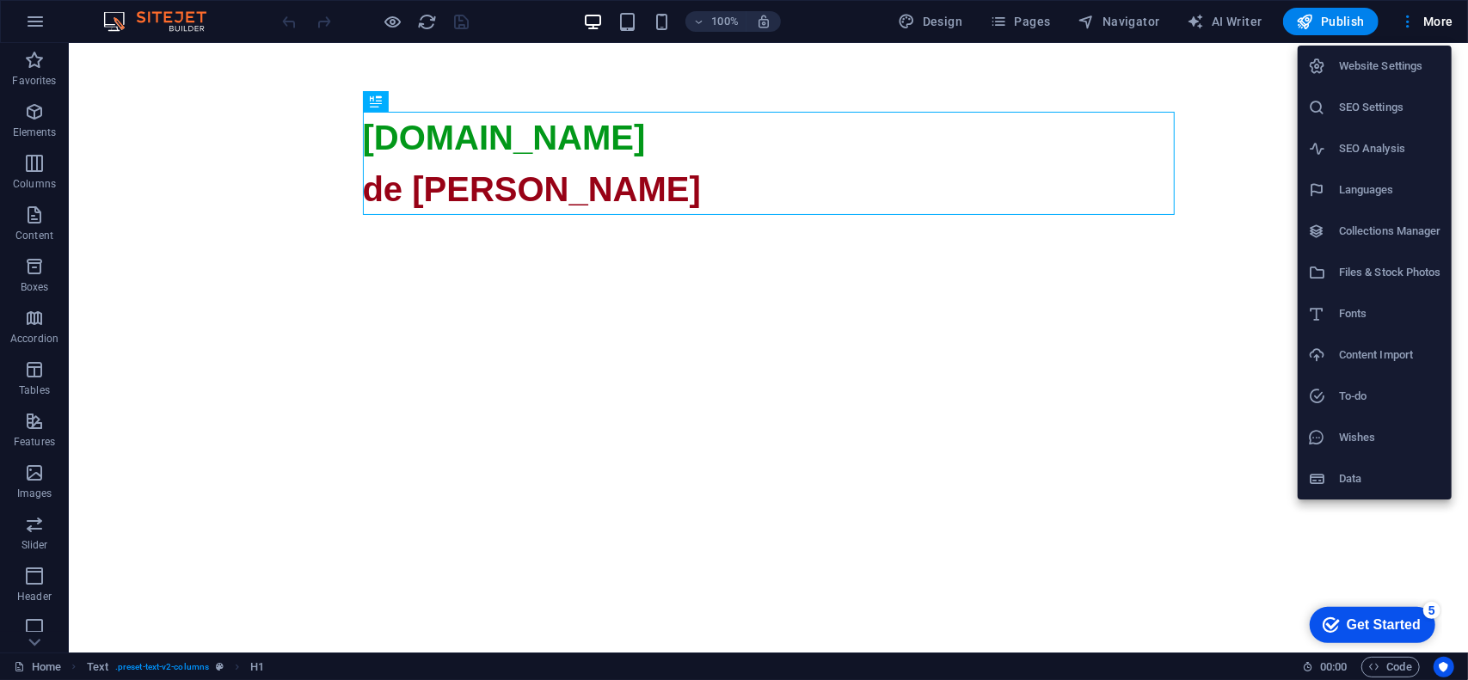
click at [1395, 113] on h6 "SEO Settings" at bounding box center [1390, 107] width 102 height 21
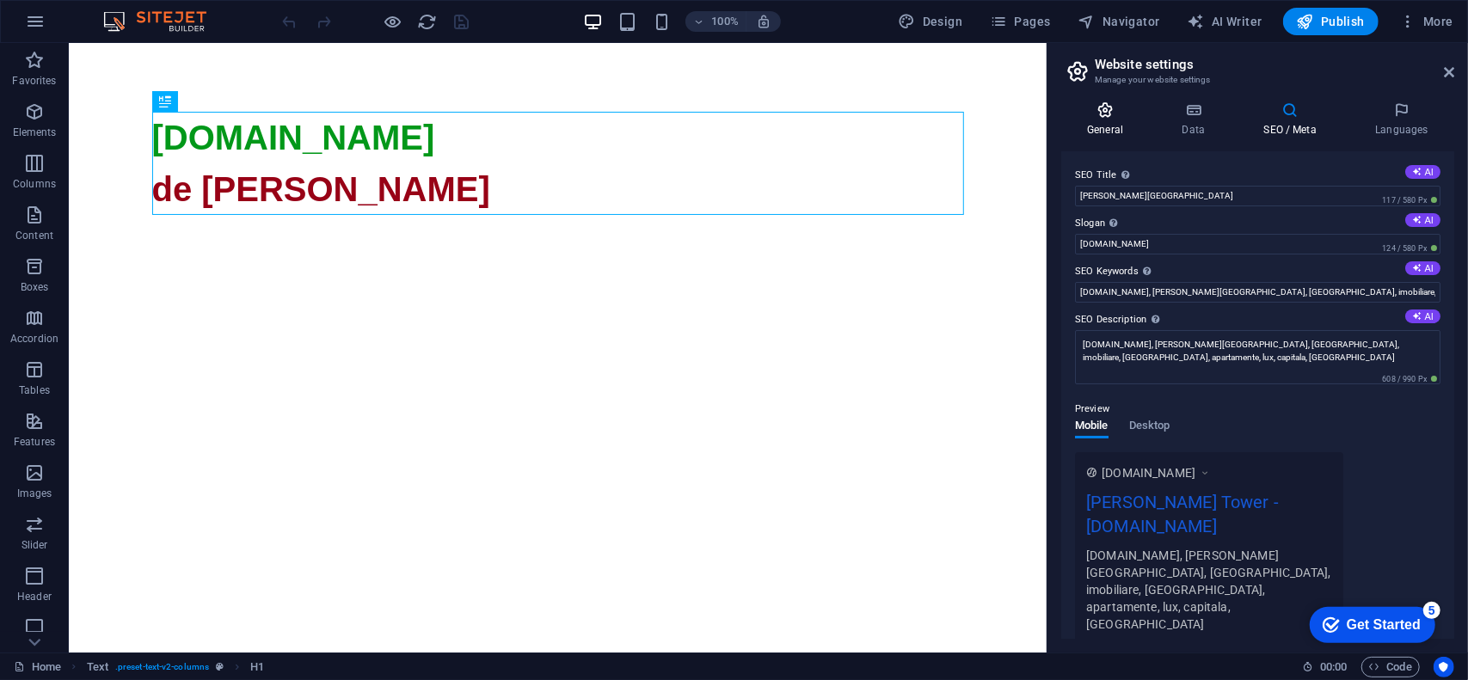
click at [1116, 114] on icon at bounding box center [1105, 109] width 88 height 17
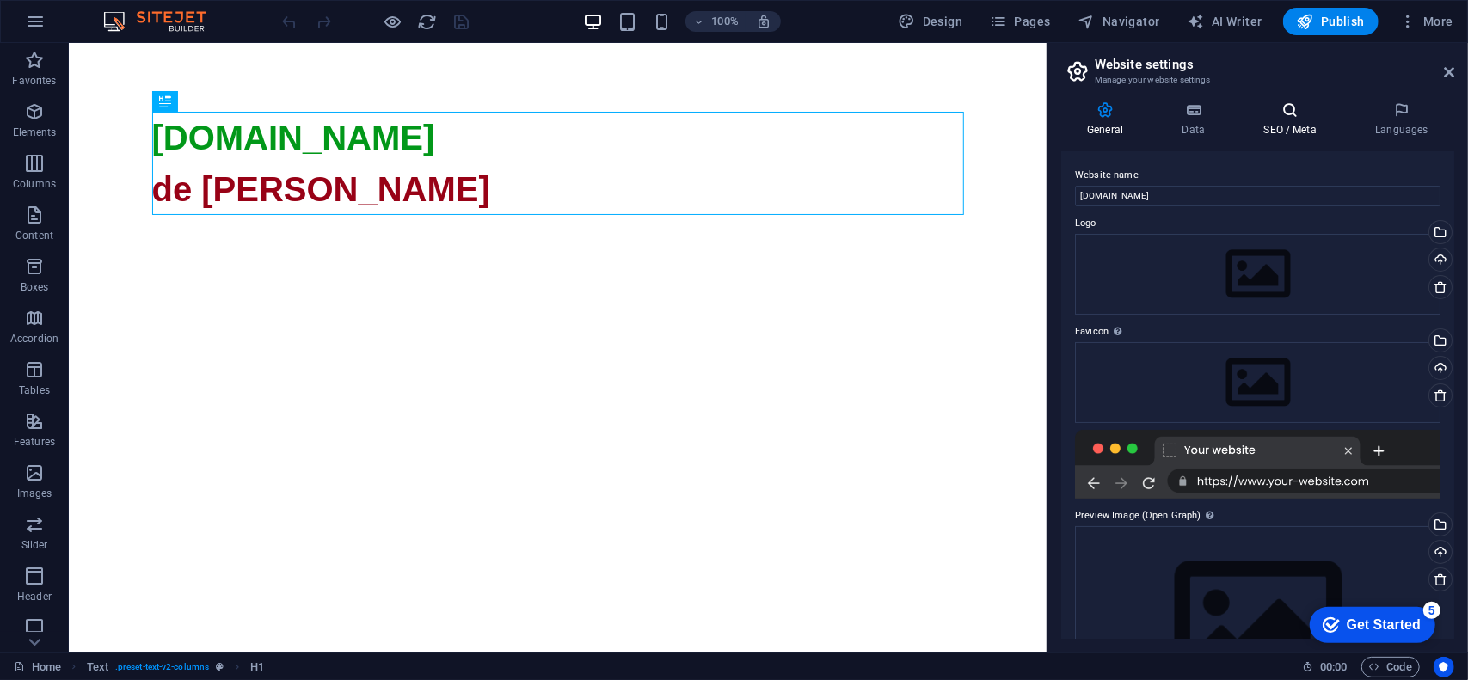
click at [1298, 124] on h4 "SEO / Meta" at bounding box center [1293, 119] width 112 height 36
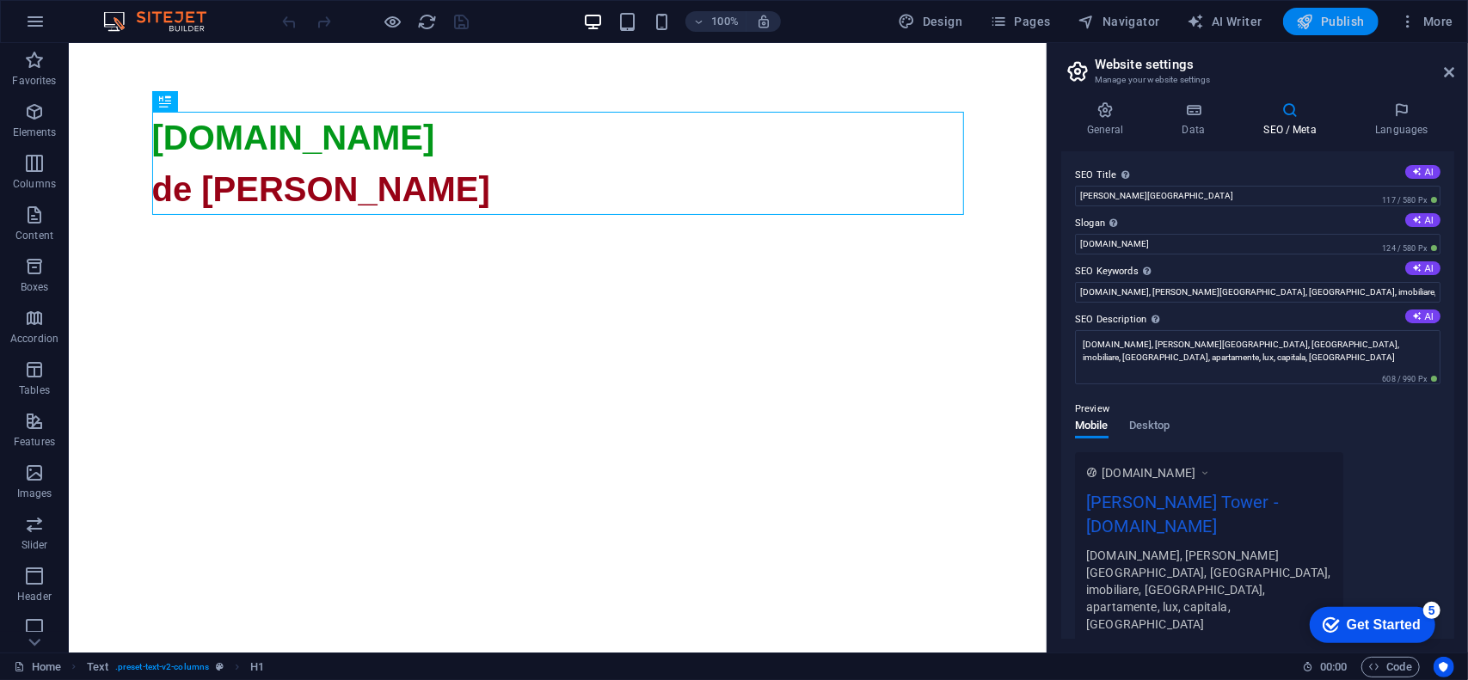
click at [1334, 18] on span "Publish" at bounding box center [1331, 21] width 68 height 17
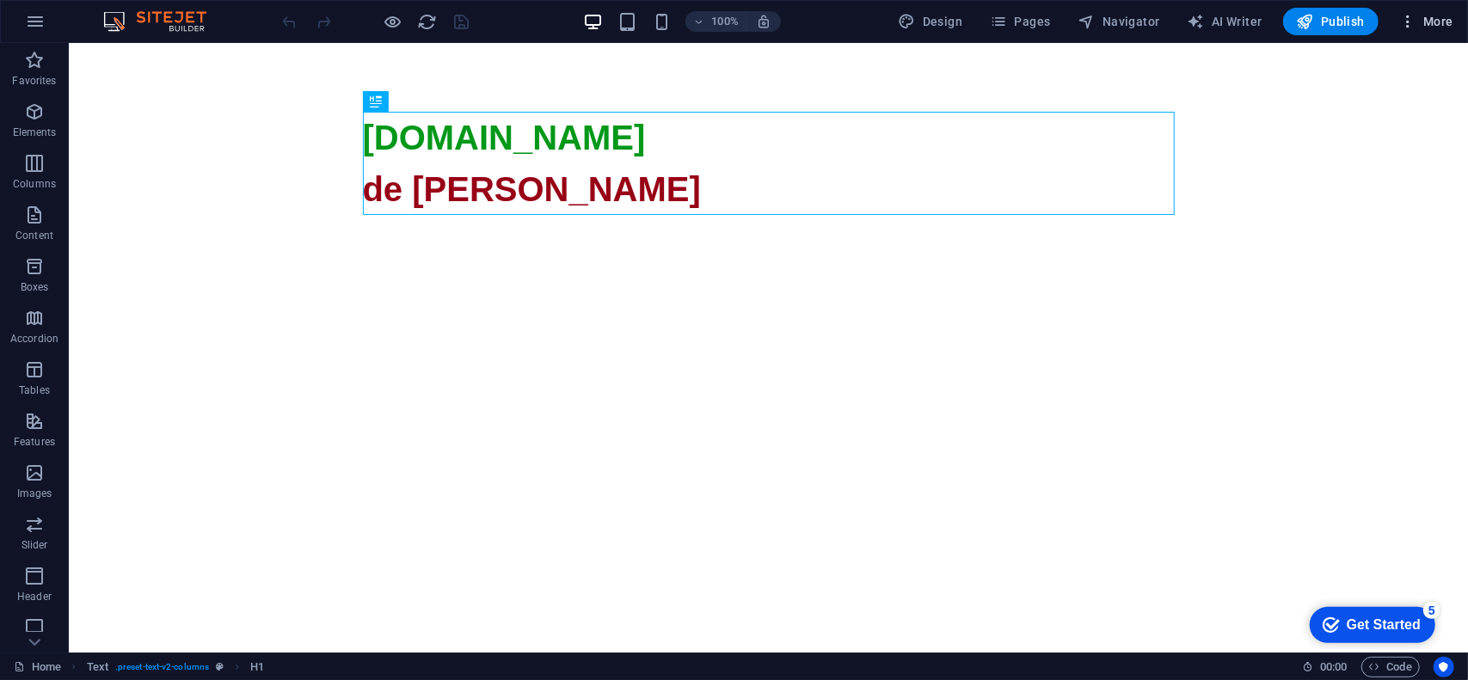
click at [1441, 20] on span "More" at bounding box center [1426, 21] width 54 height 17
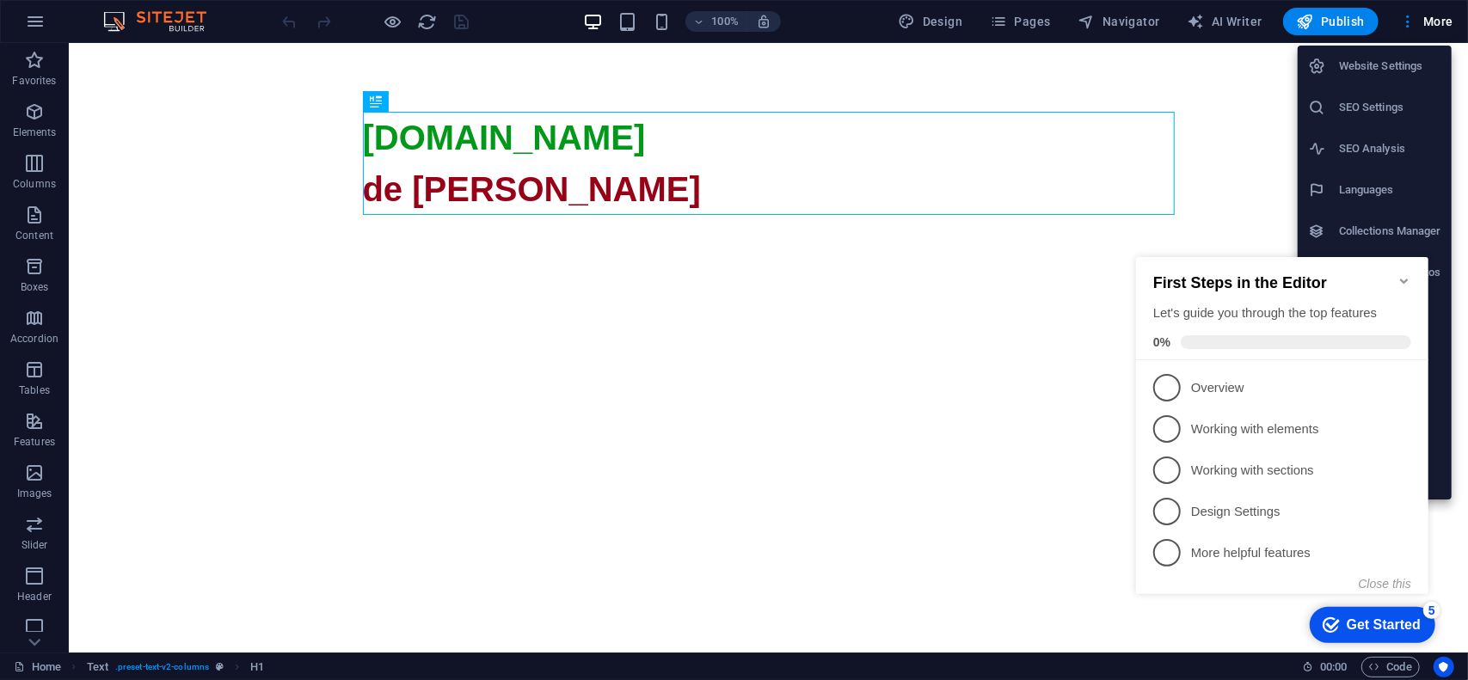
click at [1339, 113] on h6 "SEO Settings" at bounding box center [1390, 107] width 102 height 21
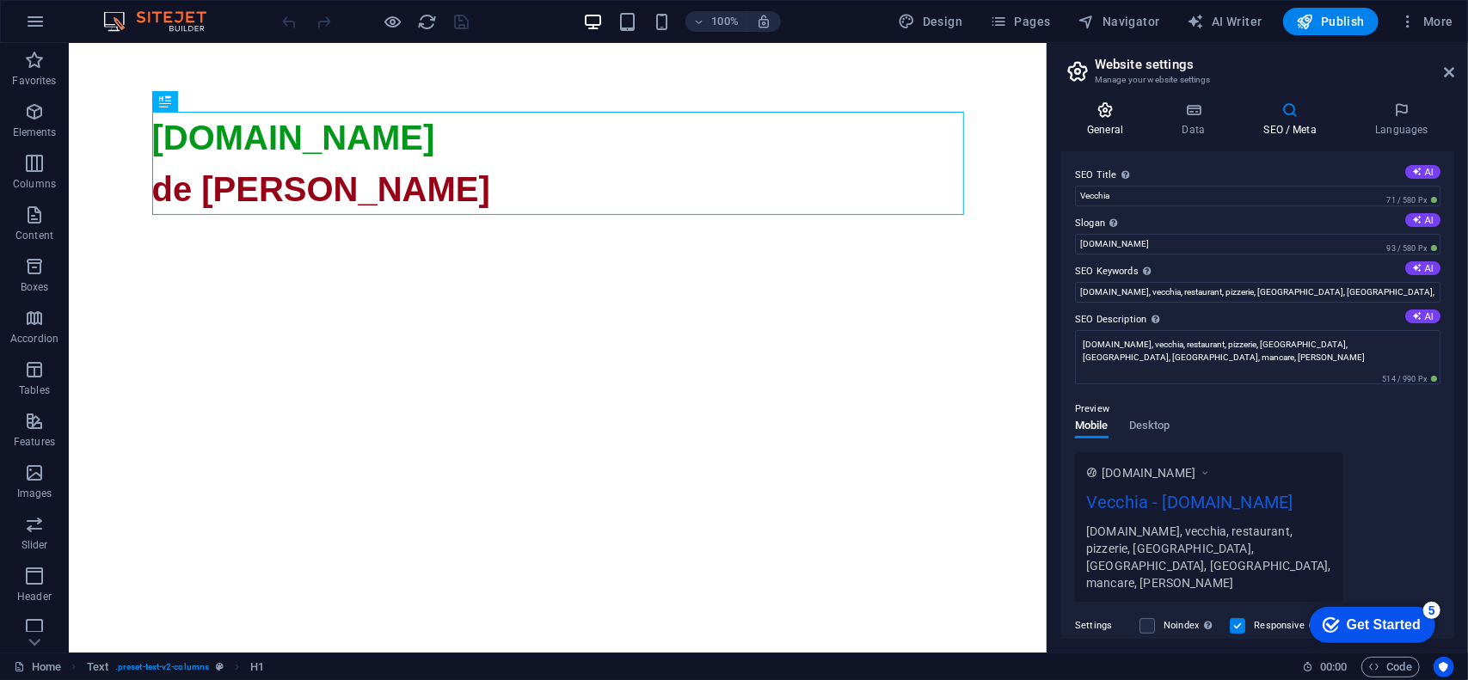
click at [1095, 115] on icon at bounding box center [1105, 109] width 88 height 17
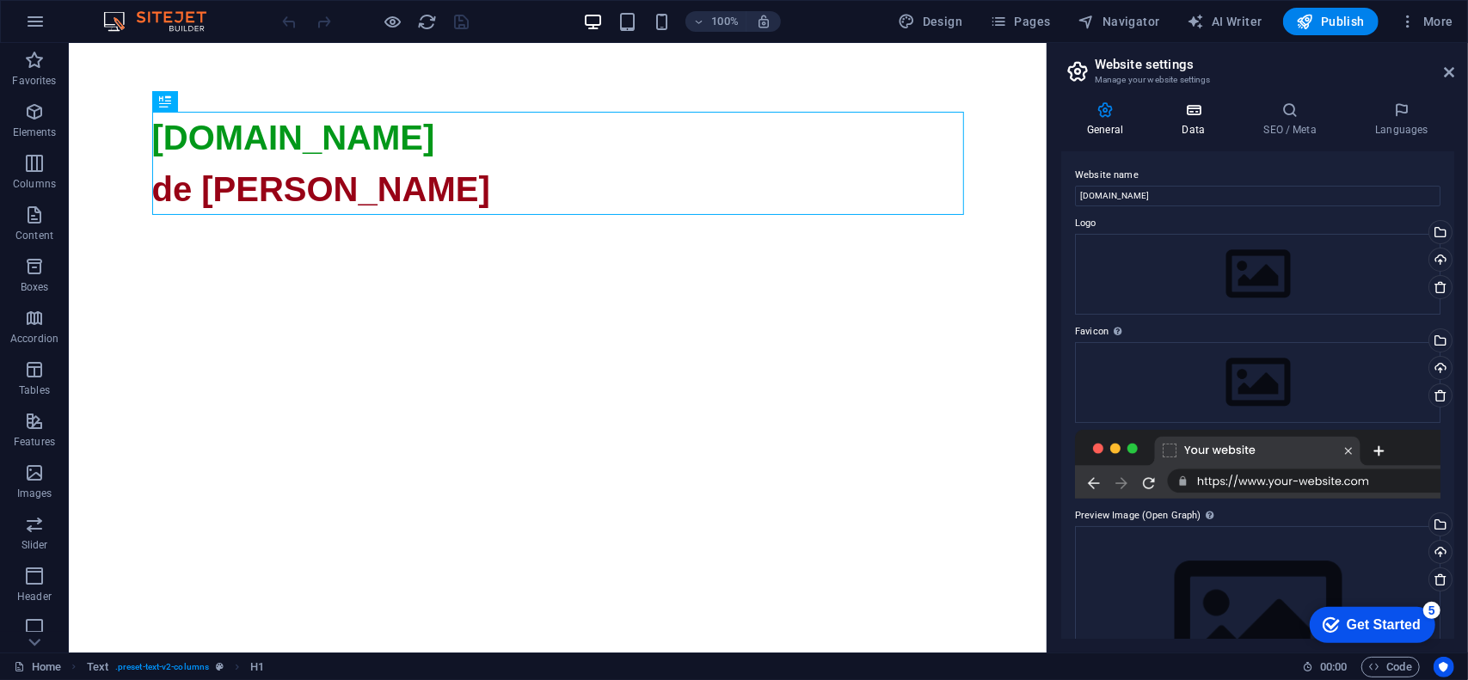
click at [1200, 136] on h4 "Data" at bounding box center [1197, 119] width 82 height 36
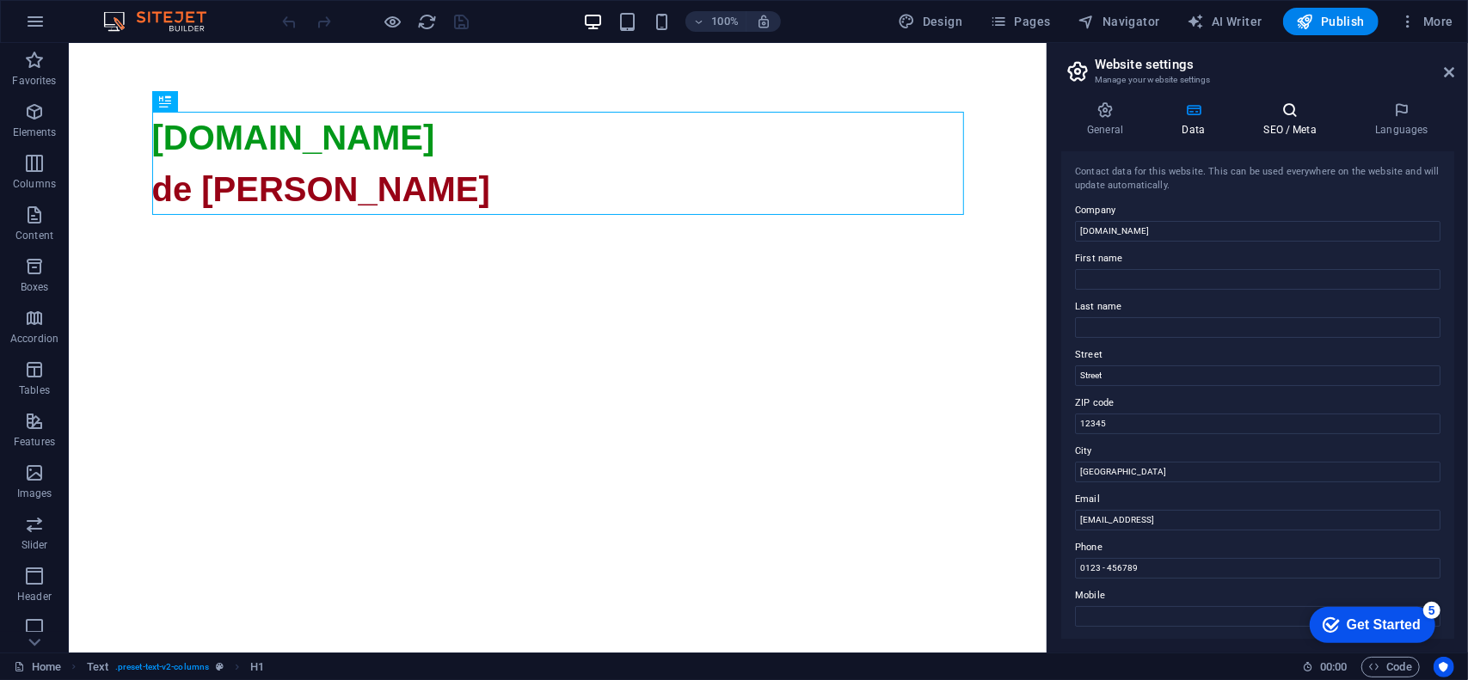
click at [1269, 120] on h4 "SEO / Meta" at bounding box center [1293, 119] width 112 height 36
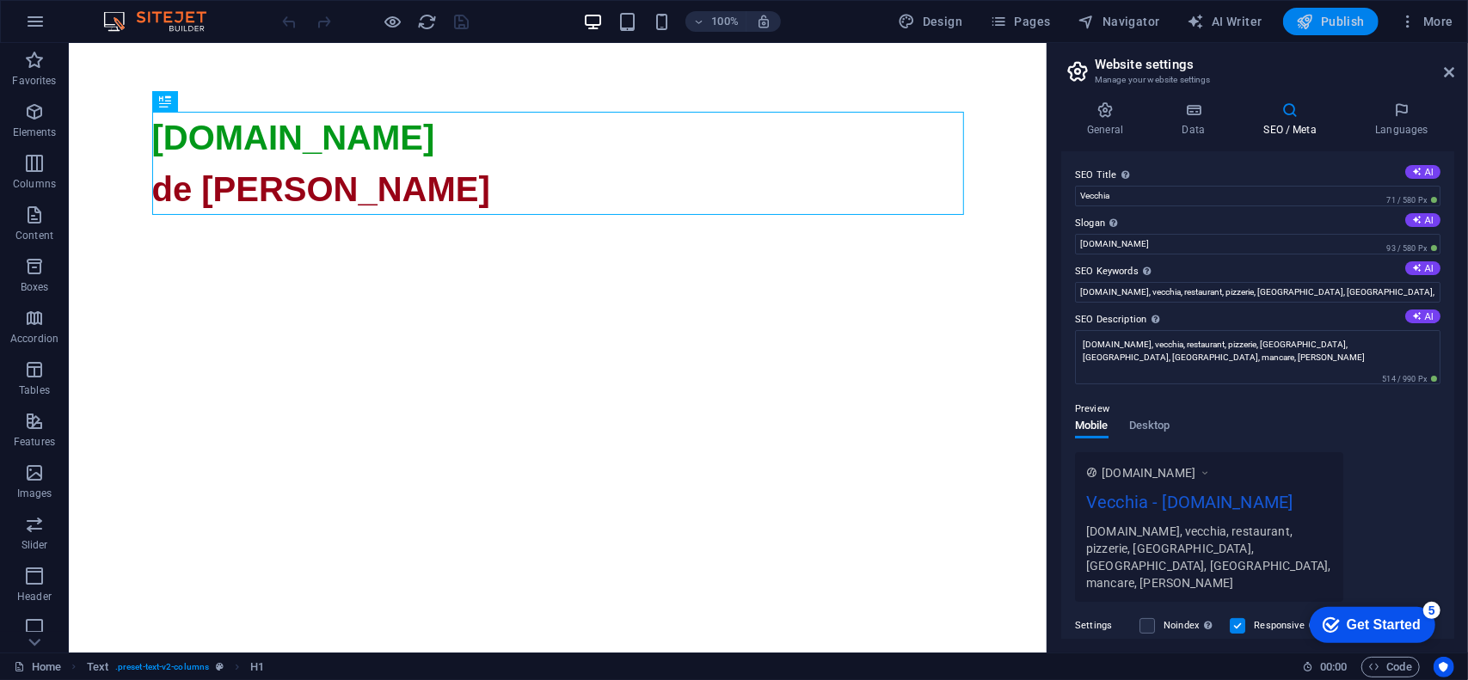
click at [1344, 22] on span "Publish" at bounding box center [1331, 21] width 68 height 17
